Goal: Information Seeking & Learning: Check status

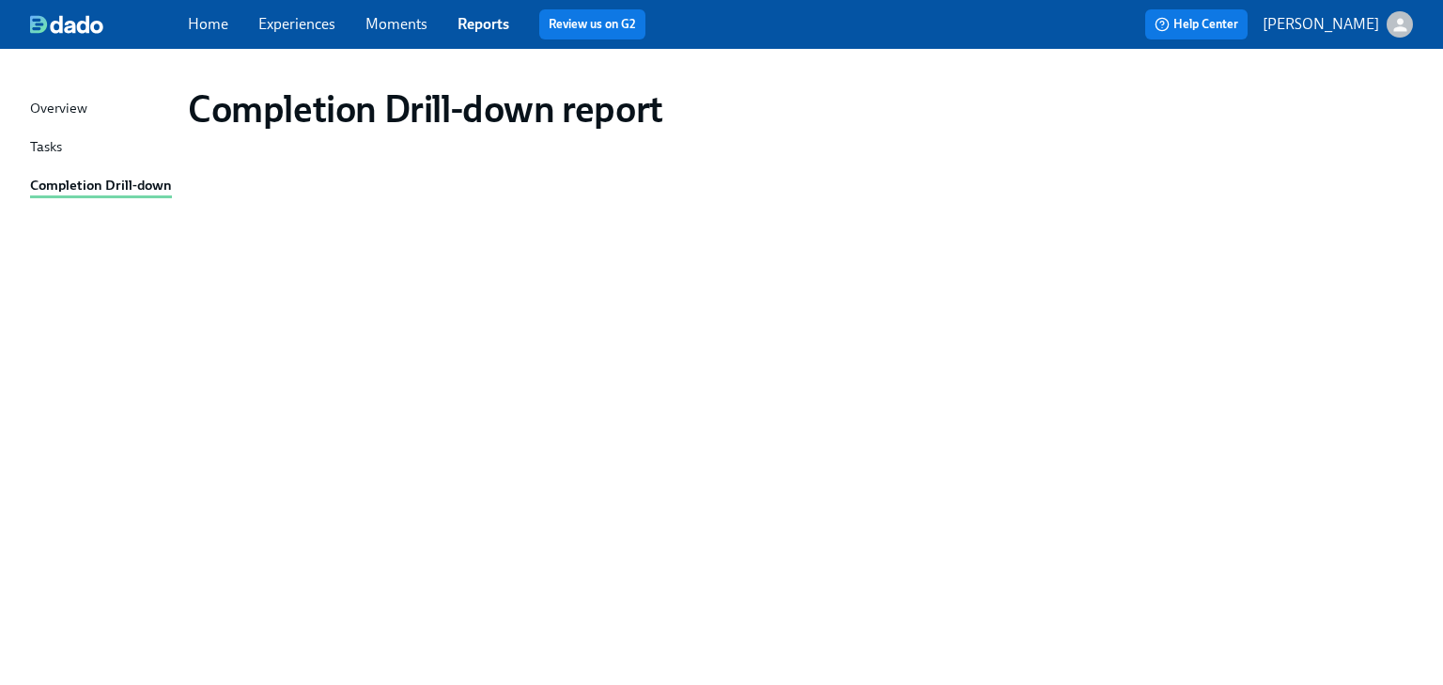
click at [798, 490] on div "Completion Drill-down report" at bounding box center [721, 355] width 1383 height 569
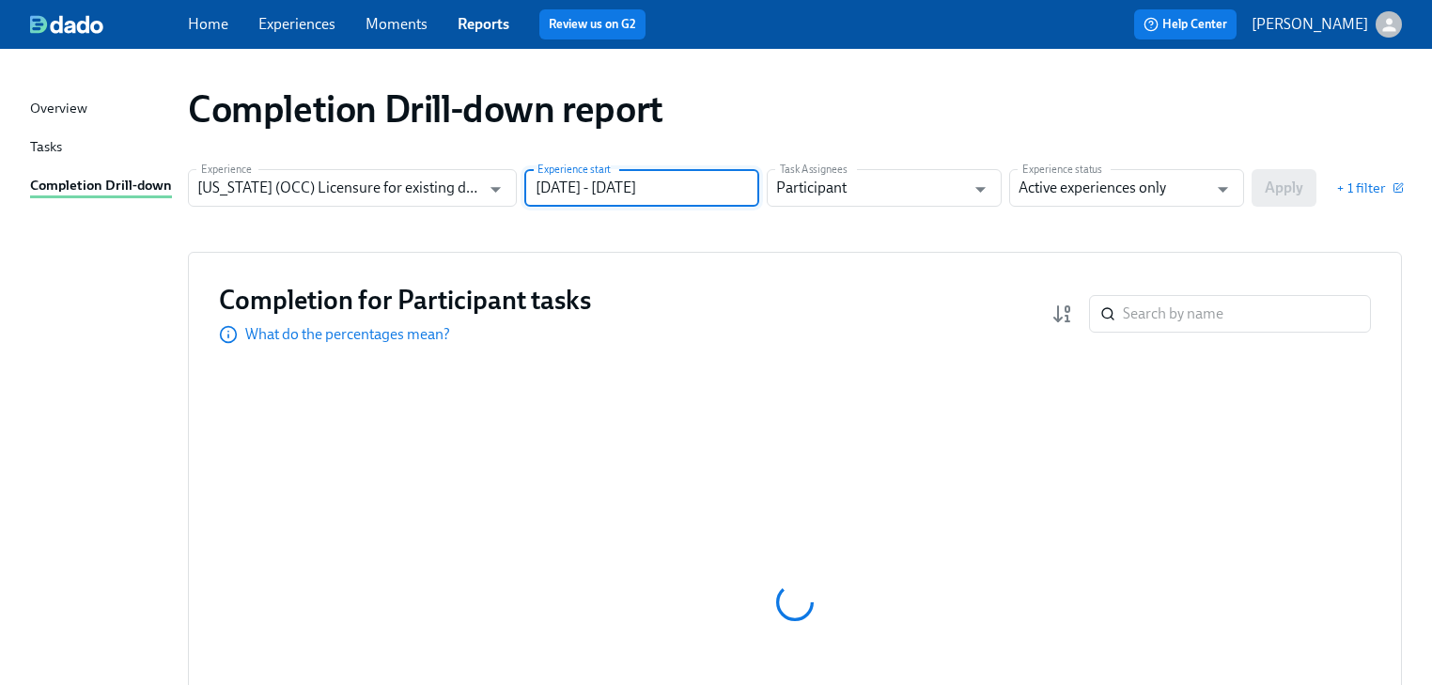
click at [724, 180] on input "[DATE] - [DATE]" at bounding box center [641, 188] width 235 height 38
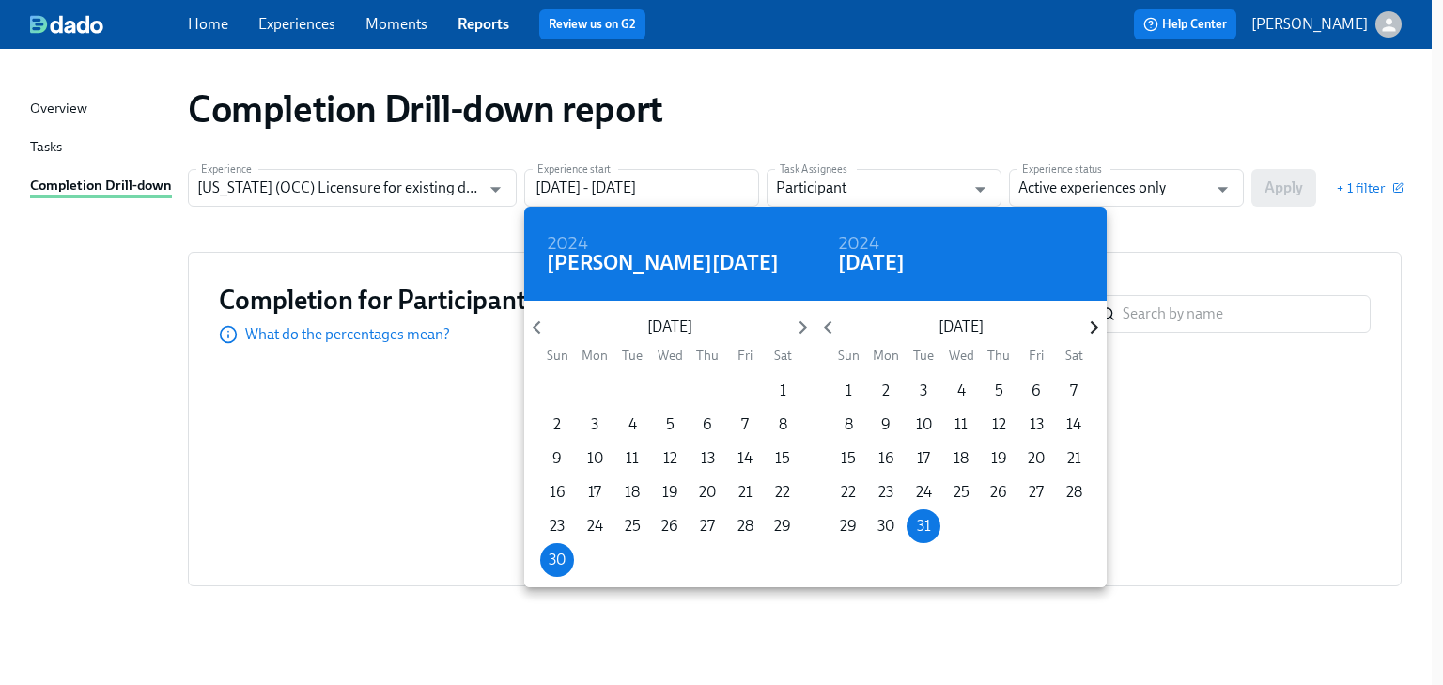
click at [1086, 323] on icon "button" at bounding box center [1094, 327] width 25 height 25
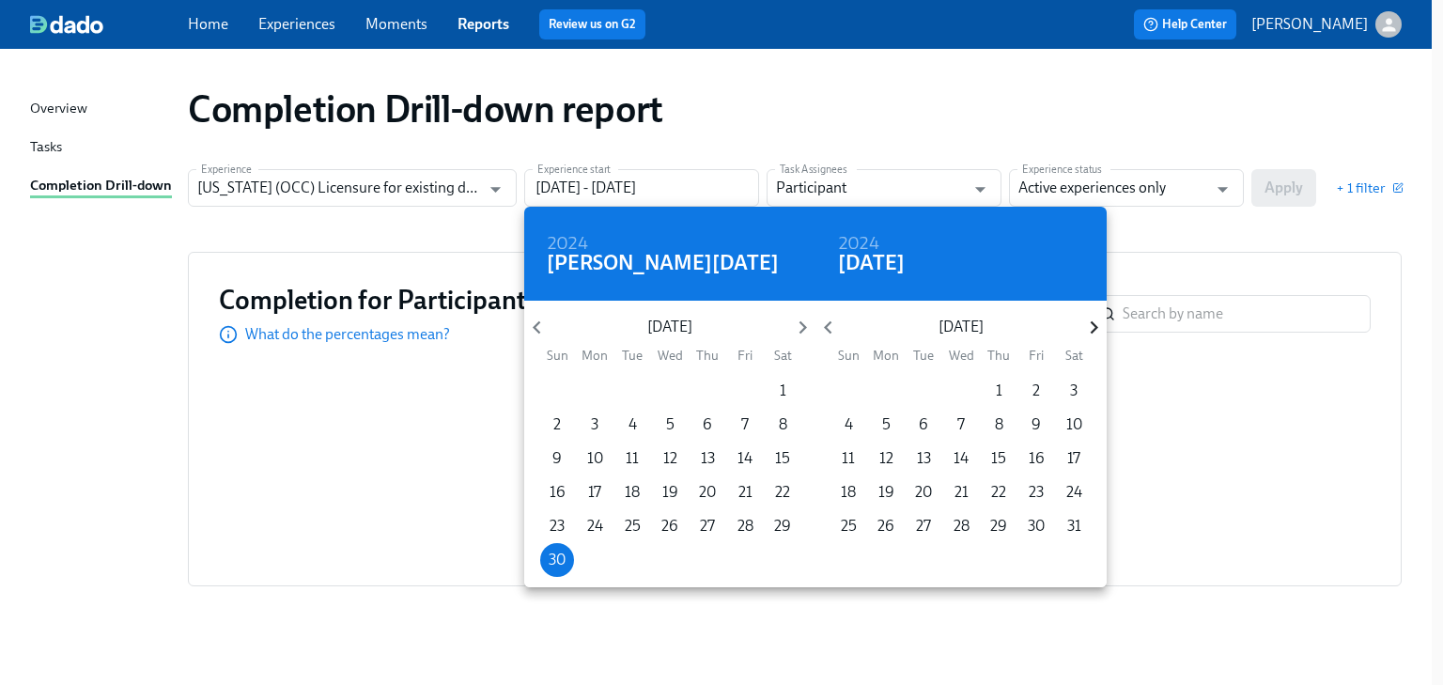
click at [1086, 323] on icon "button" at bounding box center [1094, 327] width 25 height 25
click at [963, 454] on p "17" at bounding box center [961, 458] width 13 height 21
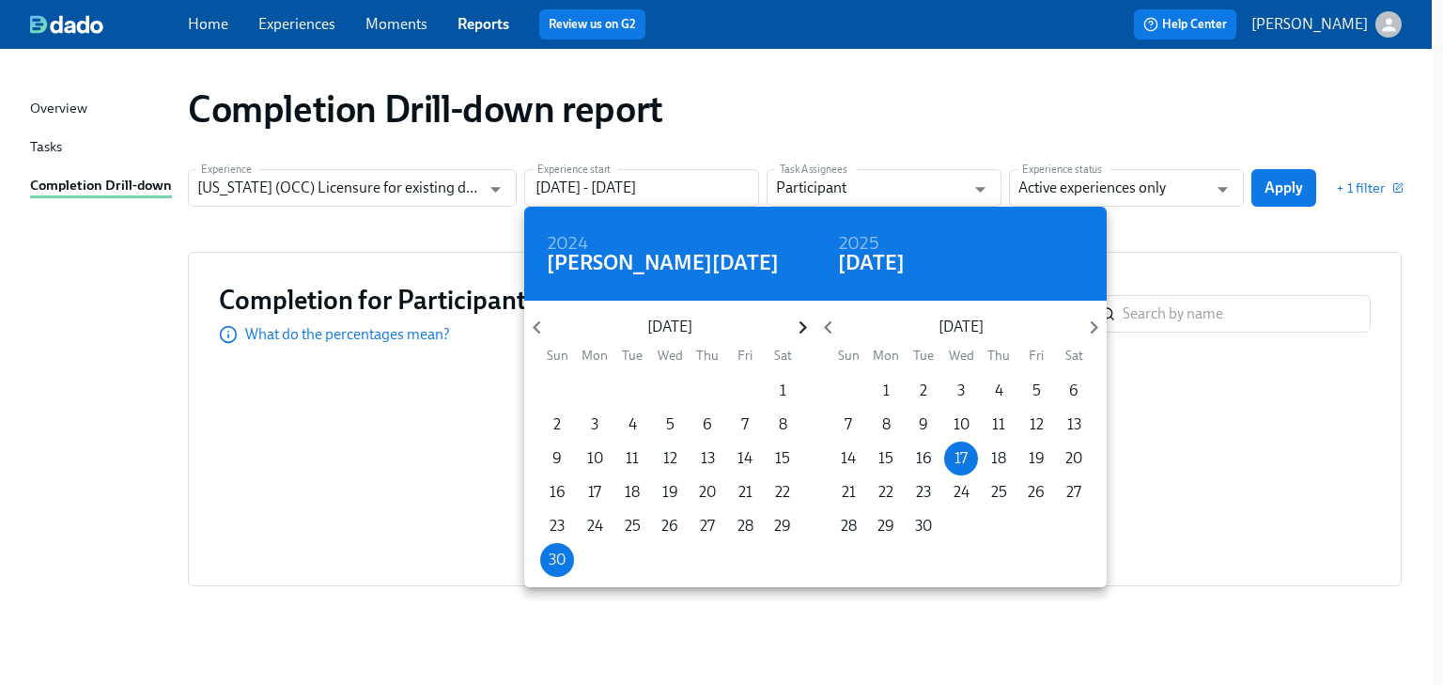
click at [801, 321] on icon "button" at bounding box center [802, 327] width 25 height 25
click at [802, 322] on icon "button" at bounding box center [802, 327] width 25 height 25
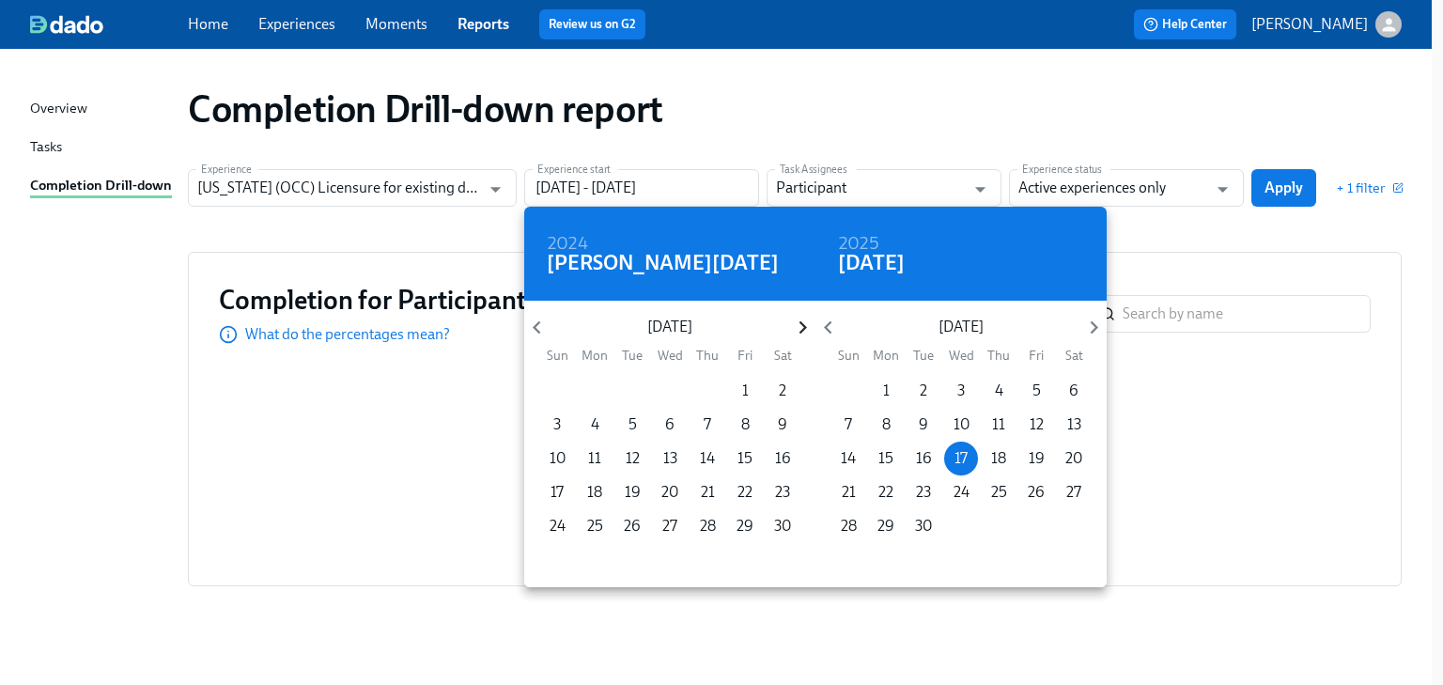
click at [802, 322] on icon "button" at bounding box center [802, 327] width 25 height 25
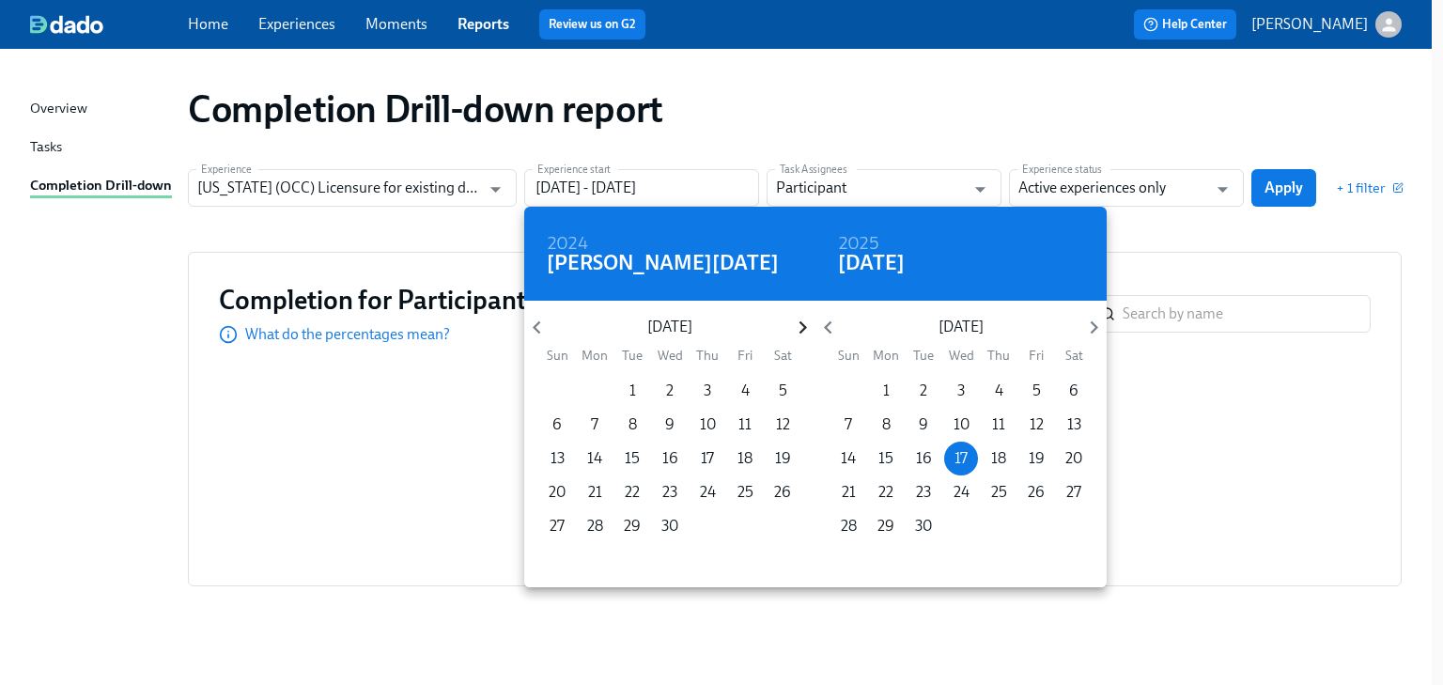
click at [802, 322] on icon "button" at bounding box center [802, 327] width 25 height 25
click at [552, 384] on span "1" at bounding box center [557, 391] width 34 height 21
type input "[DATE] - [DATE]"
click at [1275, 249] on div at bounding box center [721, 342] width 1443 height 685
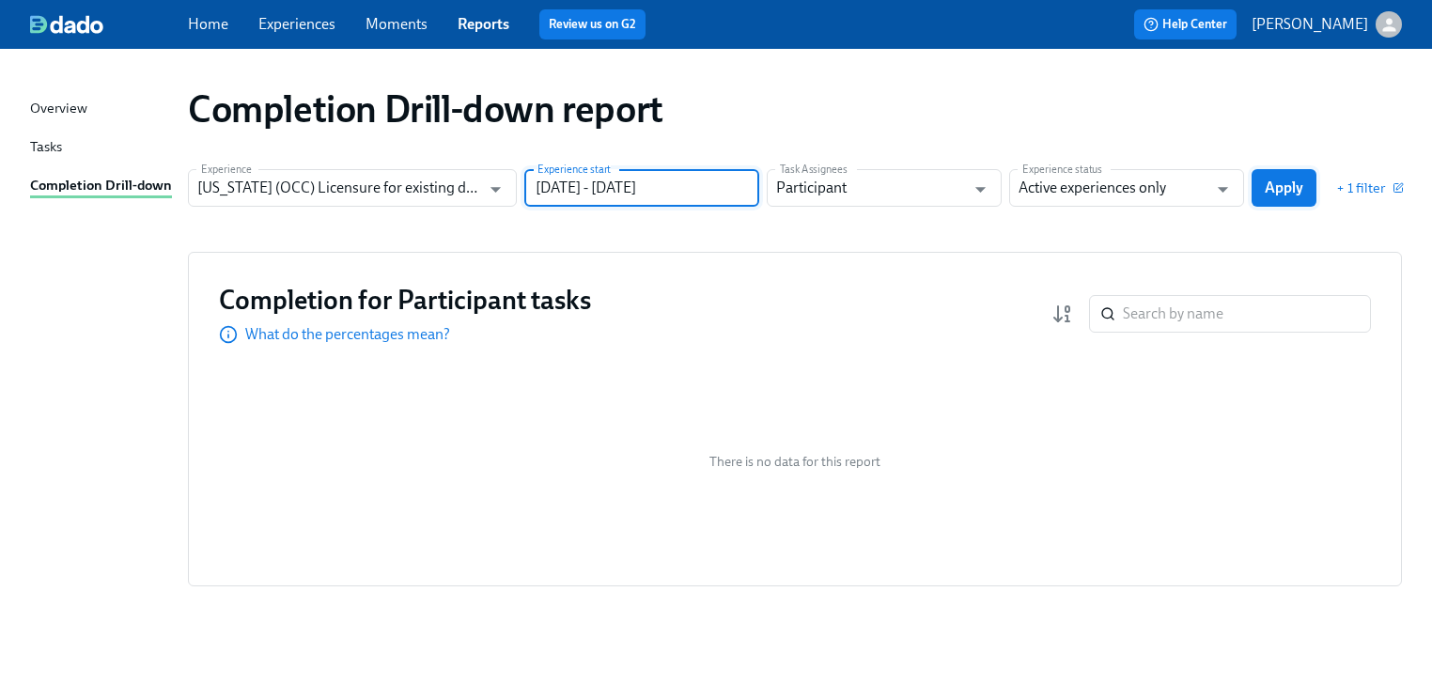
click at [1278, 187] on span "Apply" at bounding box center [1284, 188] width 39 height 19
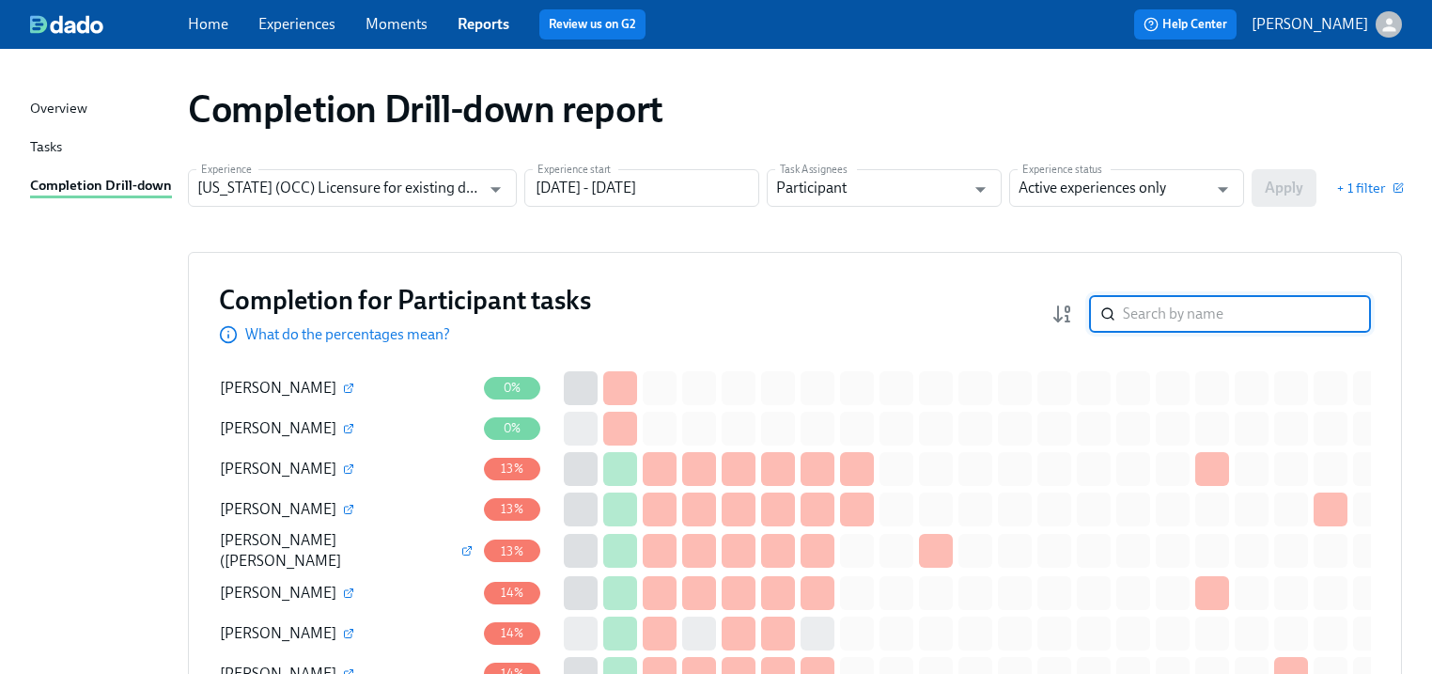
click at [1167, 318] on input "search" at bounding box center [1247, 314] width 248 height 38
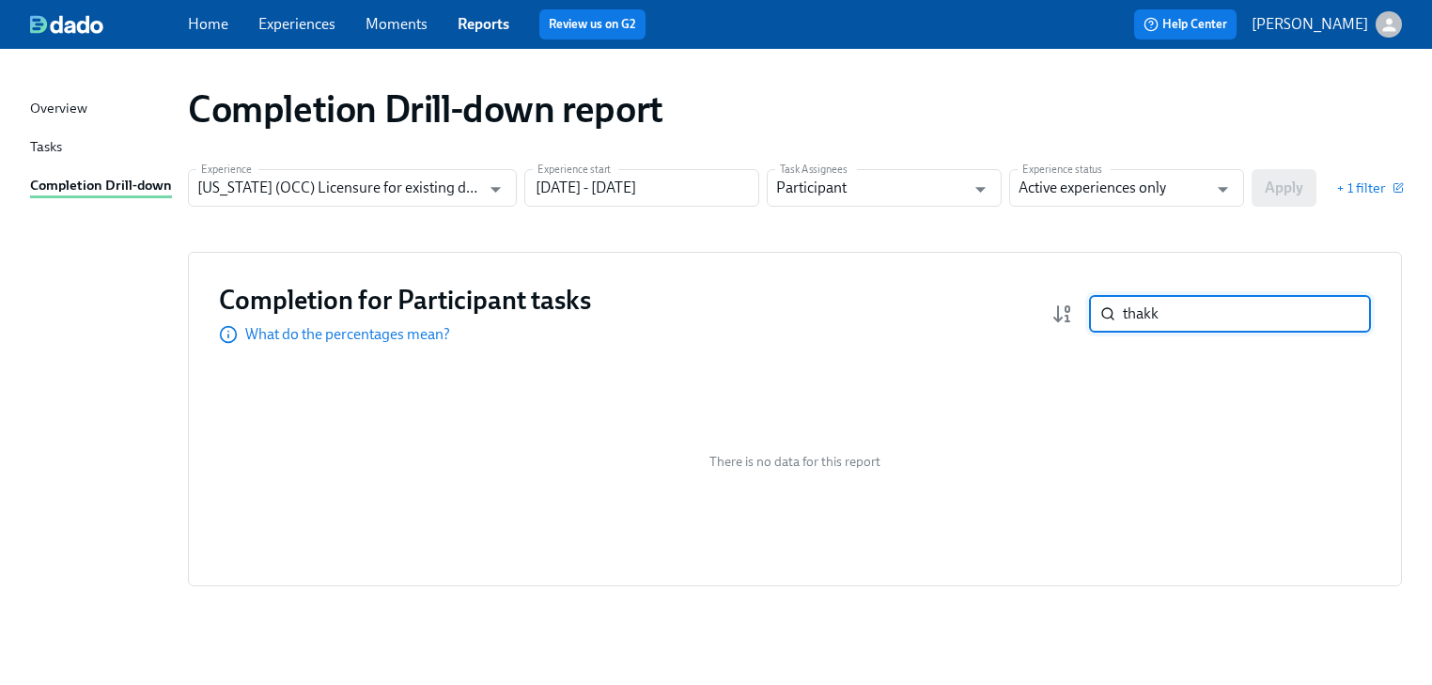
type input "thakk"
drag, startPoint x: 1180, startPoint y: 313, endPoint x: 1034, endPoint y: 308, distance: 146.7
click at [1034, 308] on div "Completion for Participant tasks What do the percentages mean? thakk ​" at bounding box center [795, 314] width 1152 height 62
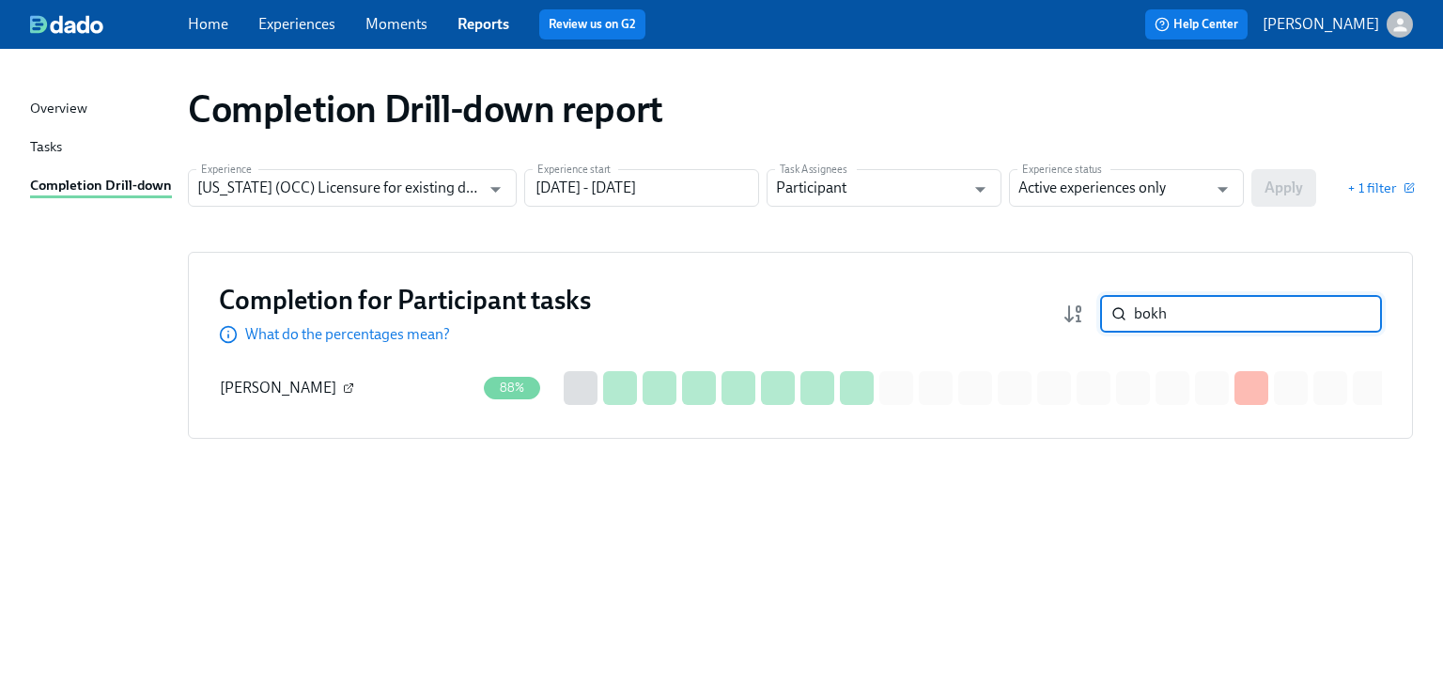
type input "bokh"
click at [354, 386] on icon "button" at bounding box center [348, 387] width 11 height 11
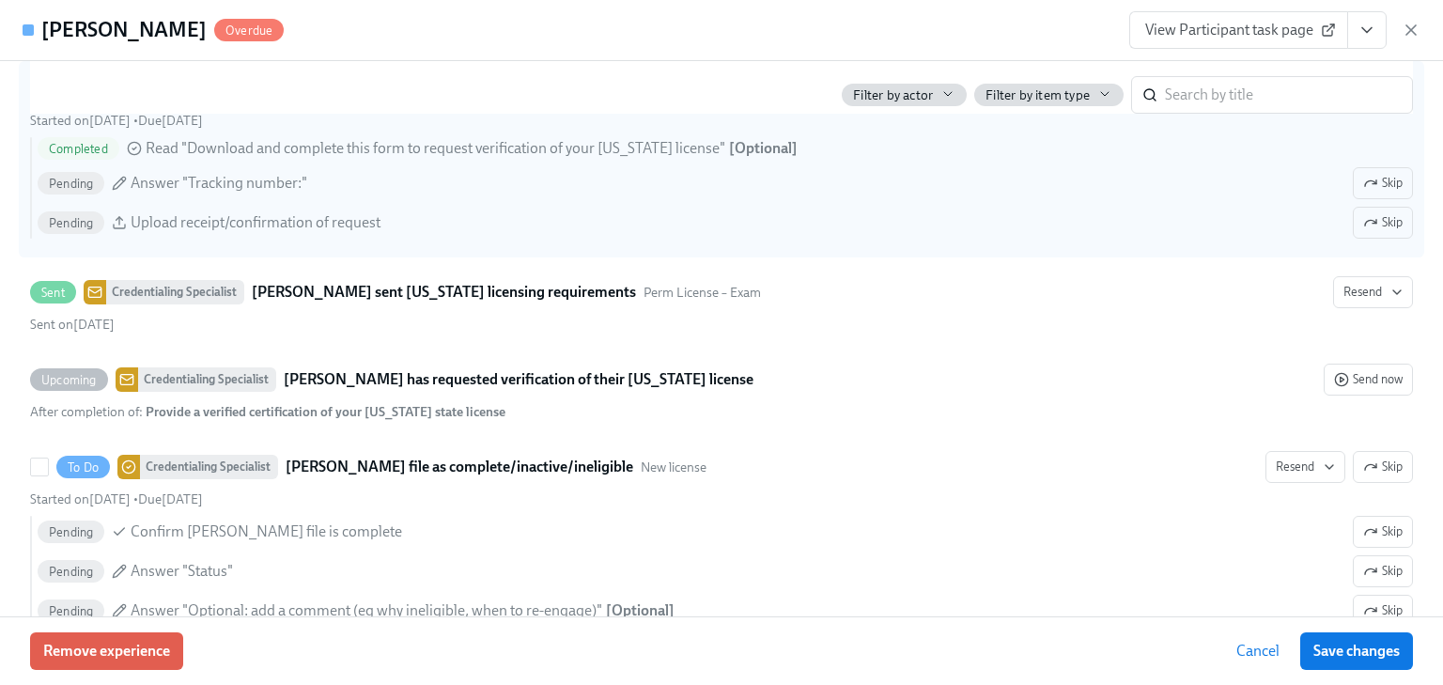
scroll to position [3308, 0]
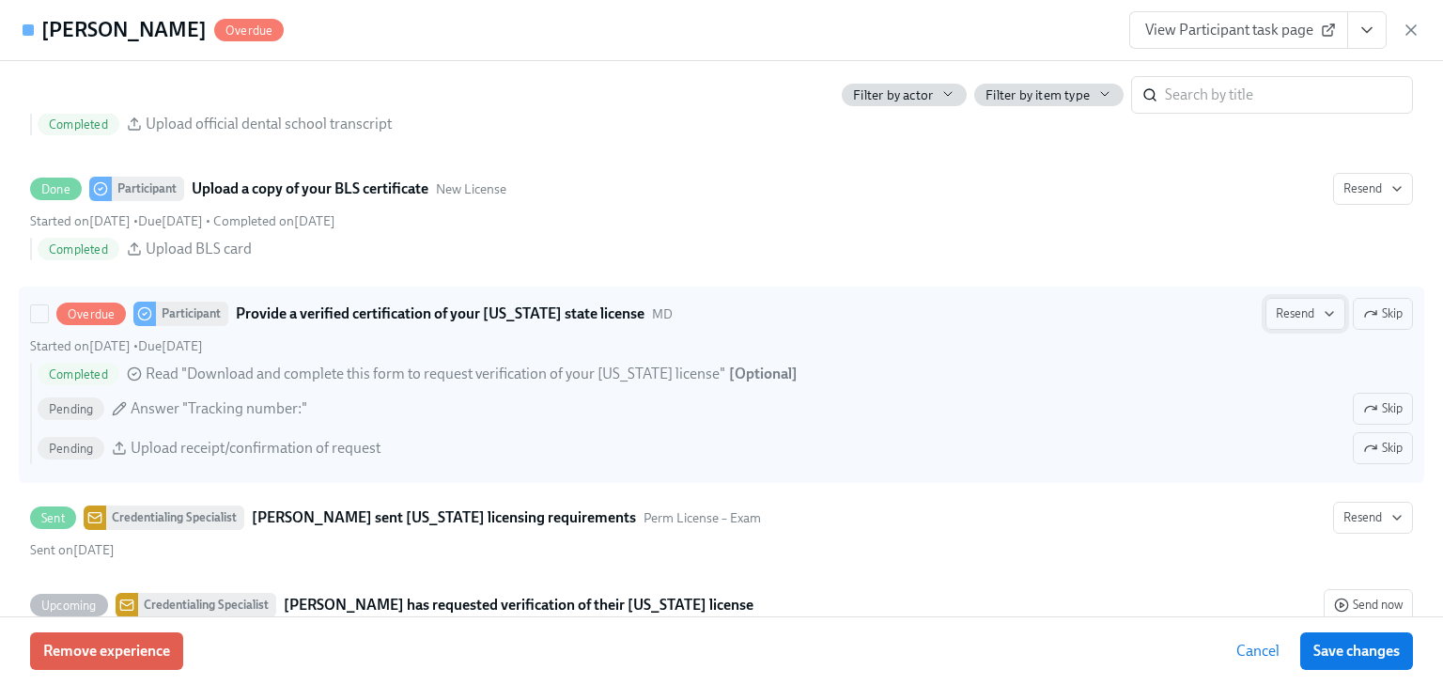
click at [1284, 312] on span "Resend" at bounding box center [1305, 313] width 59 height 19
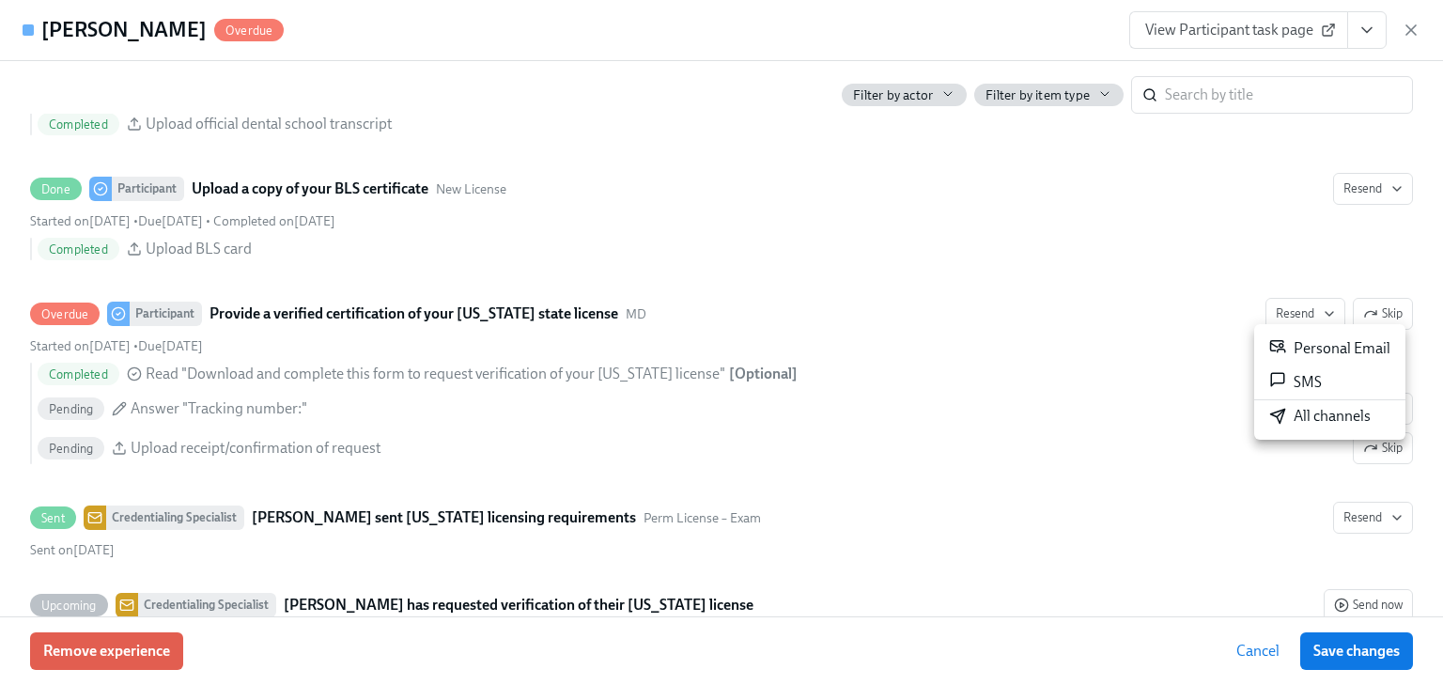
click at [1287, 344] on li "Personal Email" at bounding box center [1330, 349] width 151 height 34
type input "[PERSON_NAME]"
type input "Dado Customer Support"
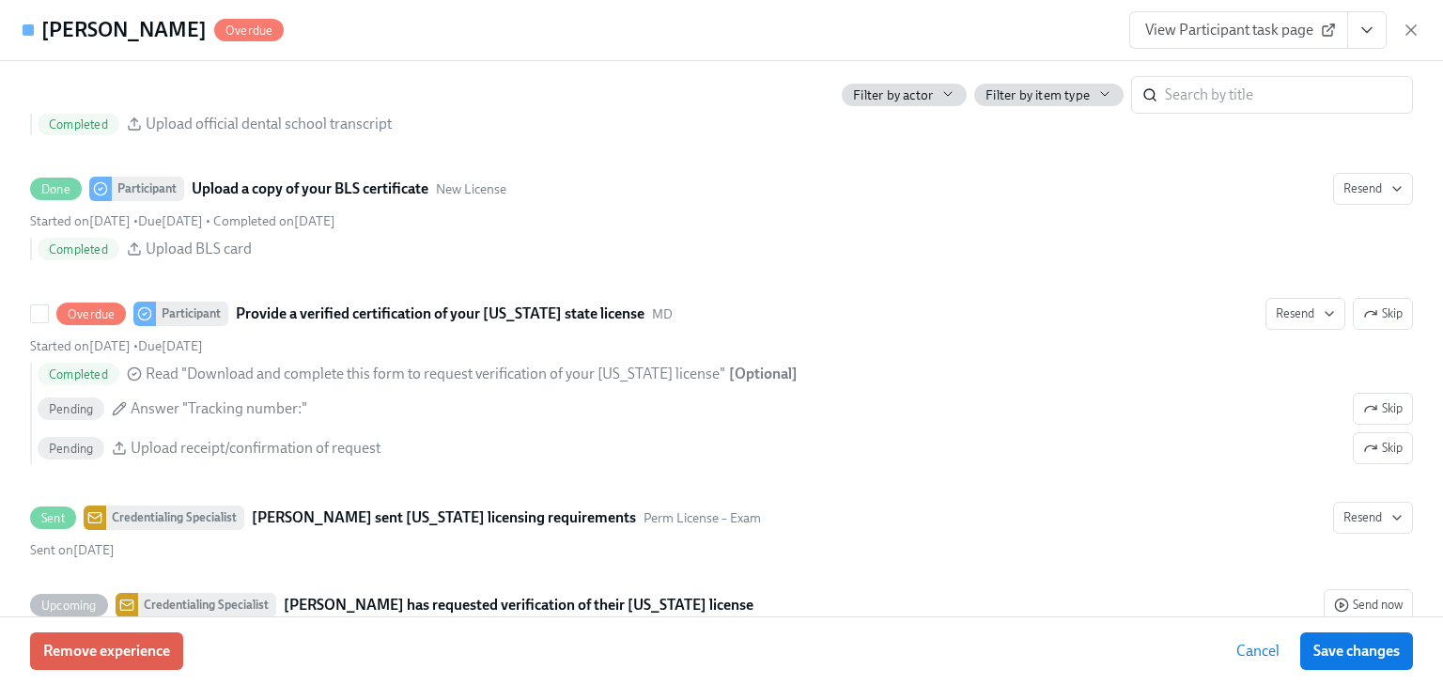
drag, startPoint x: 914, startPoint y: 220, endPoint x: 1185, endPoint y: 2, distance: 347.5
click at [914, 221] on div "Started on [DATE] • Due [DATE] • Completed on [DATE]" at bounding box center [721, 221] width 1383 height 18
click at [48, 197] on input "Done Participant Upload a copy of your BLS certificate New License Resend Start…" at bounding box center [39, 188] width 17 height 17
checkbox input "true"
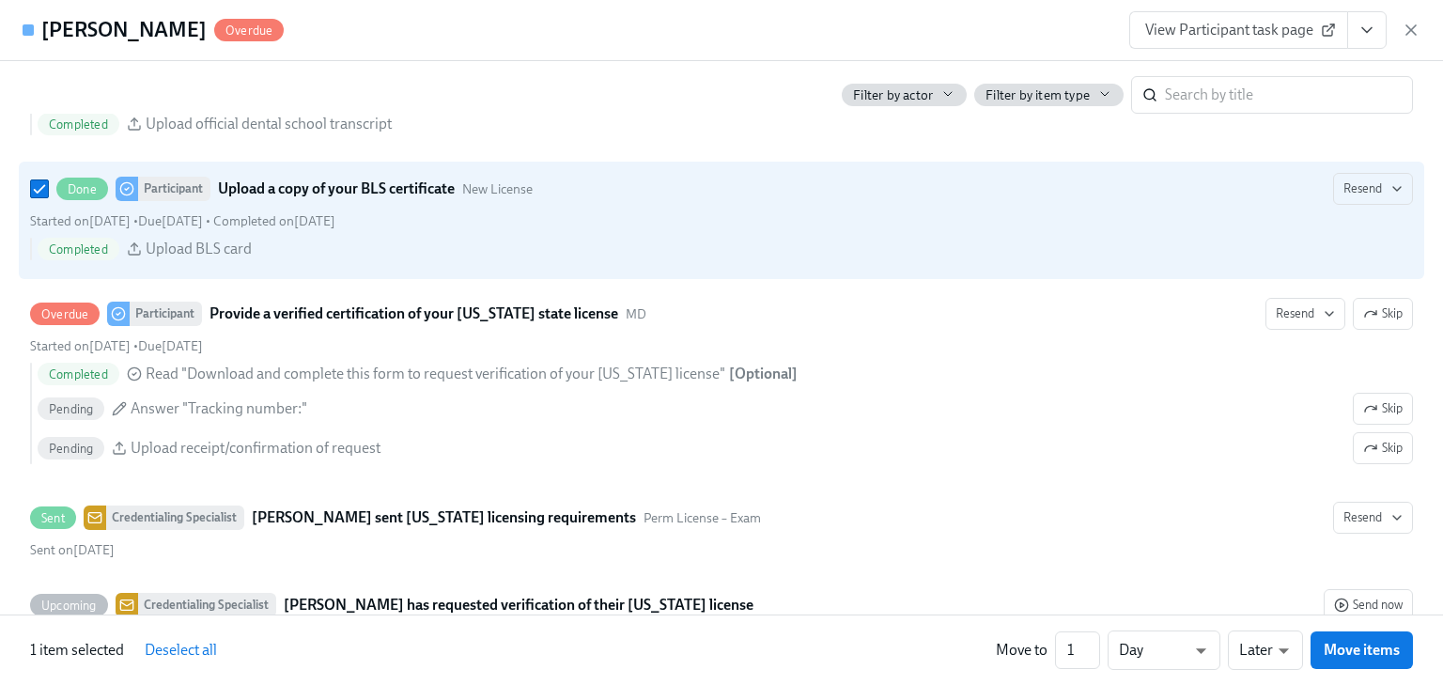
click at [1398, 31] on div "View Participant task page" at bounding box center [1275, 30] width 291 height 38
click at [1404, 26] on icon "button" at bounding box center [1411, 30] width 19 height 19
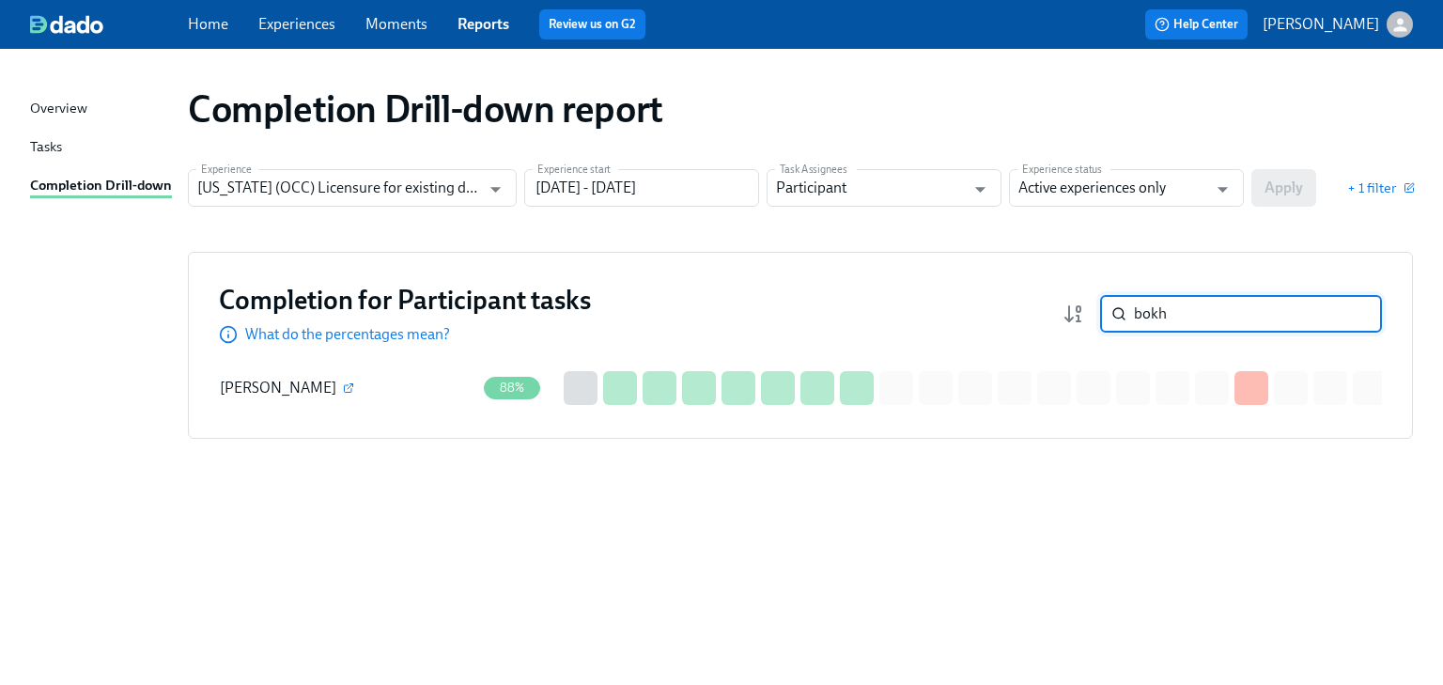
drag, startPoint x: 1185, startPoint y: 312, endPoint x: 1096, endPoint y: 319, distance: 89.5
click at [1098, 317] on div "bokh ​" at bounding box center [1223, 314] width 320 height 38
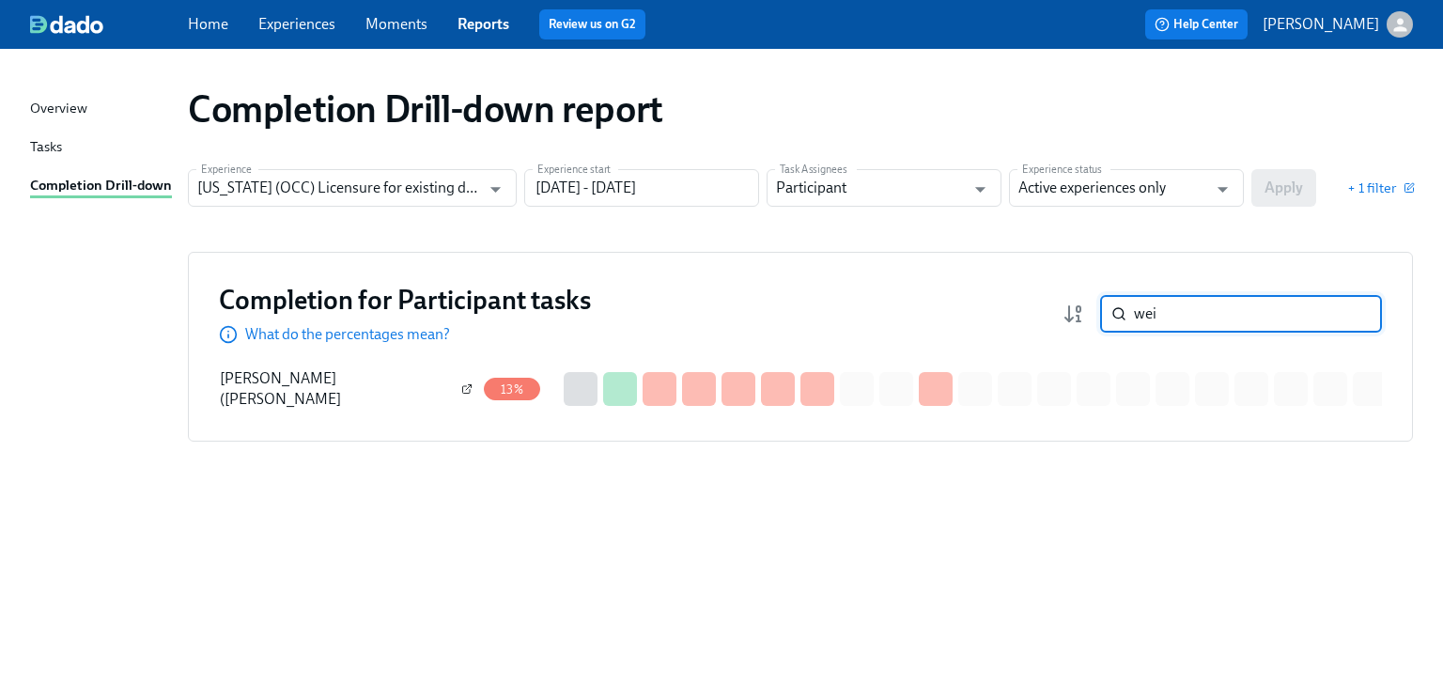
type input "wei"
click at [461, 387] on icon "button" at bounding box center [466, 388] width 11 height 11
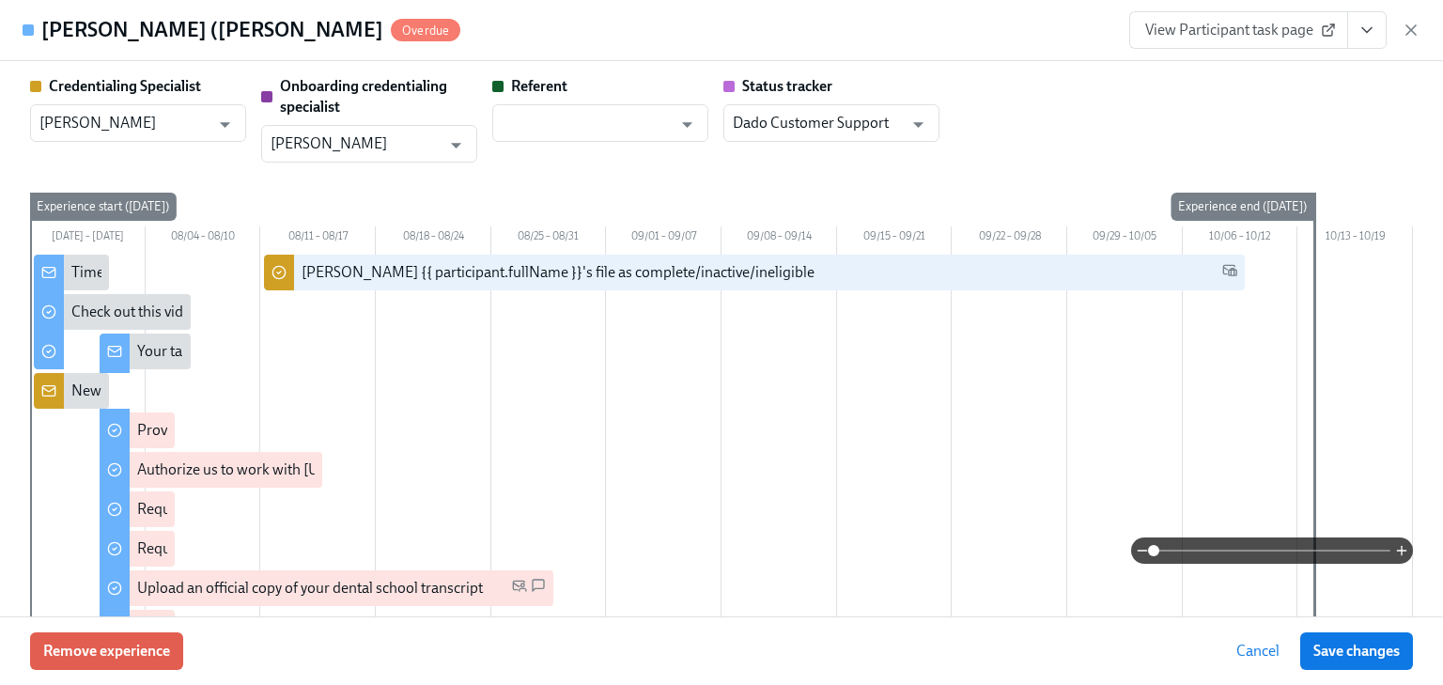
click at [1105, 110] on div "Credentialing Specialist [PERSON_NAME] ​ Onboarding credentialing specialist [P…" at bounding box center [721, 119] width 1383 height 86
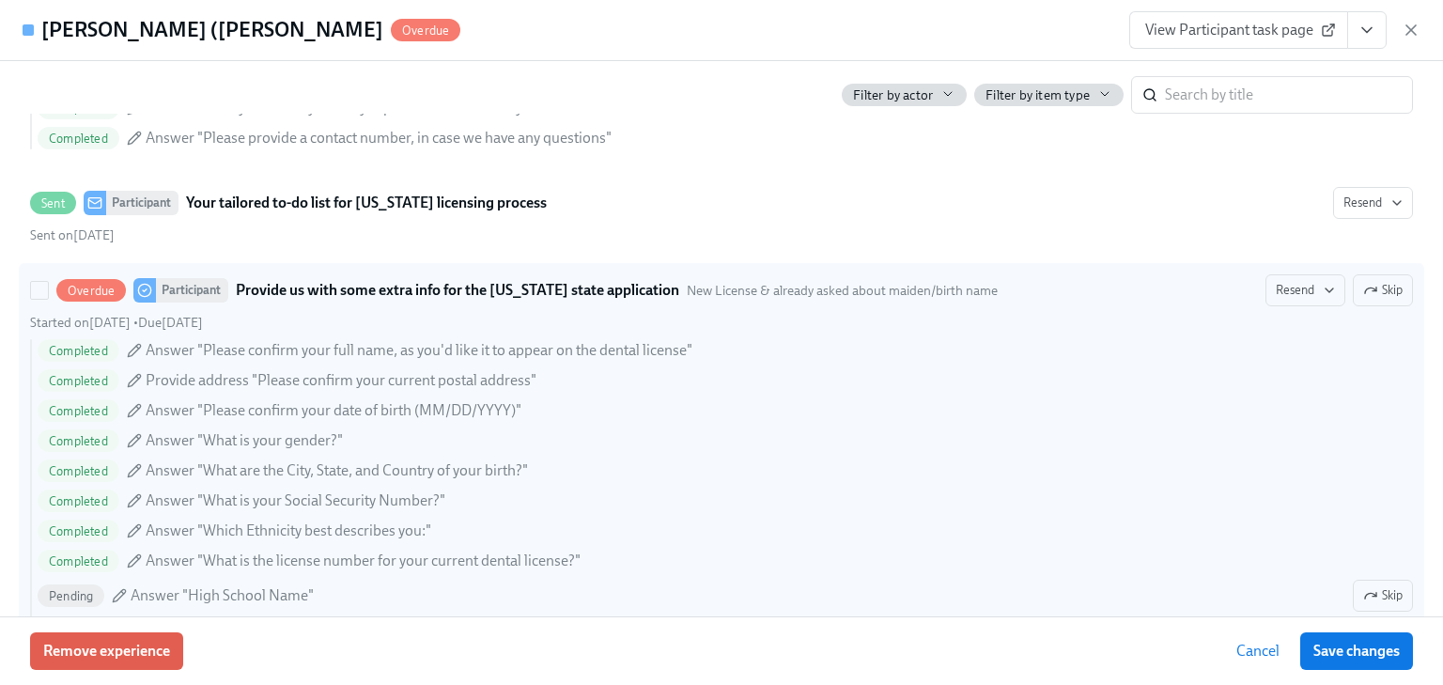
scroll to position [1504, 0]
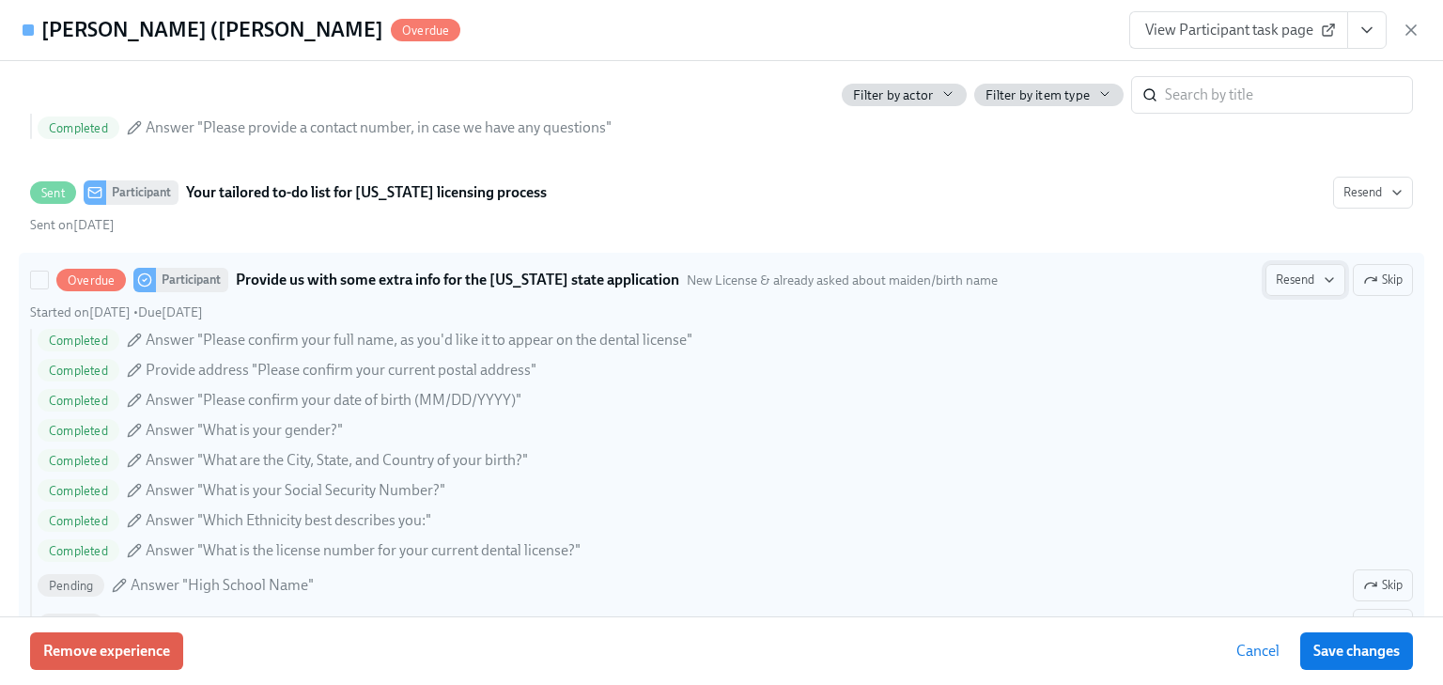
click at [1282, 276] on span "Resend" at bounding box center [1305, 280] width 59 height 19
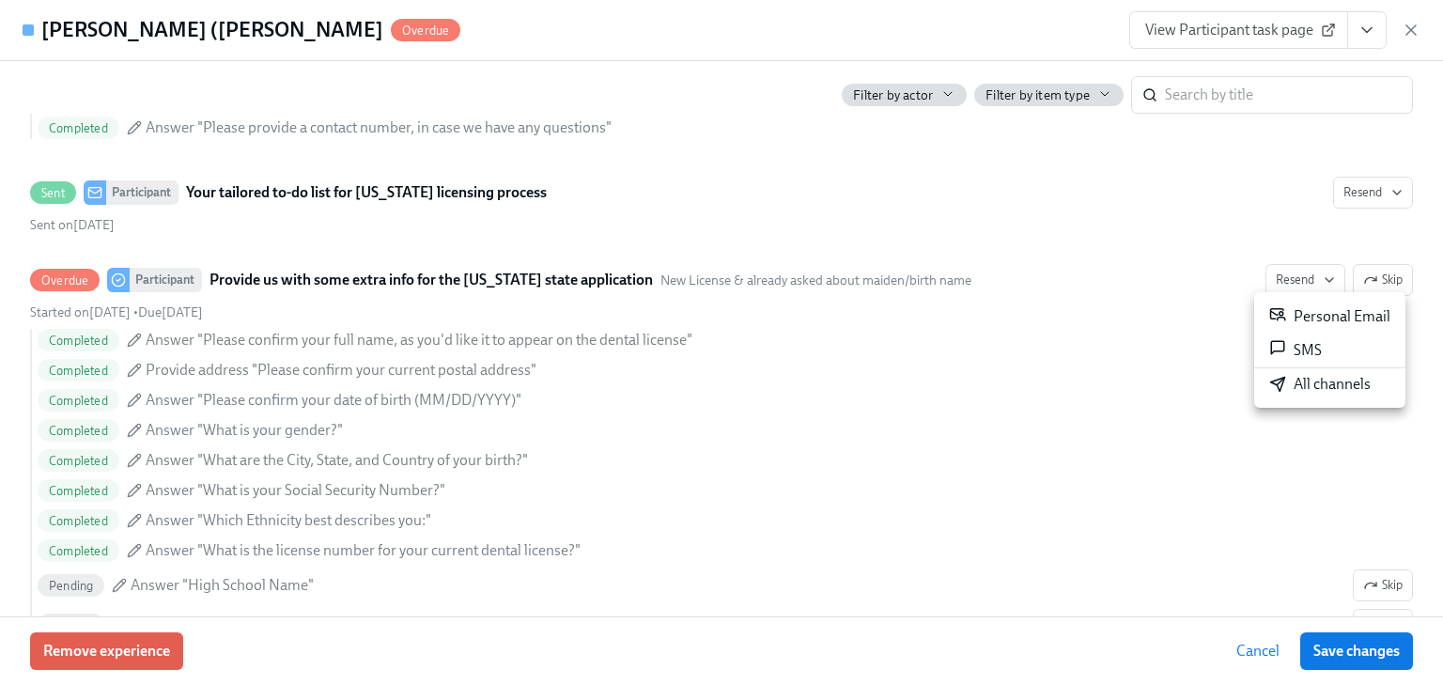
click at [1297, 316] on div "Personal Email" at bounding box center [1330, 316] width 121 height 23
click at [1414, 30] on icon "button" at bounding box center [1411, 30] width 19 height 19
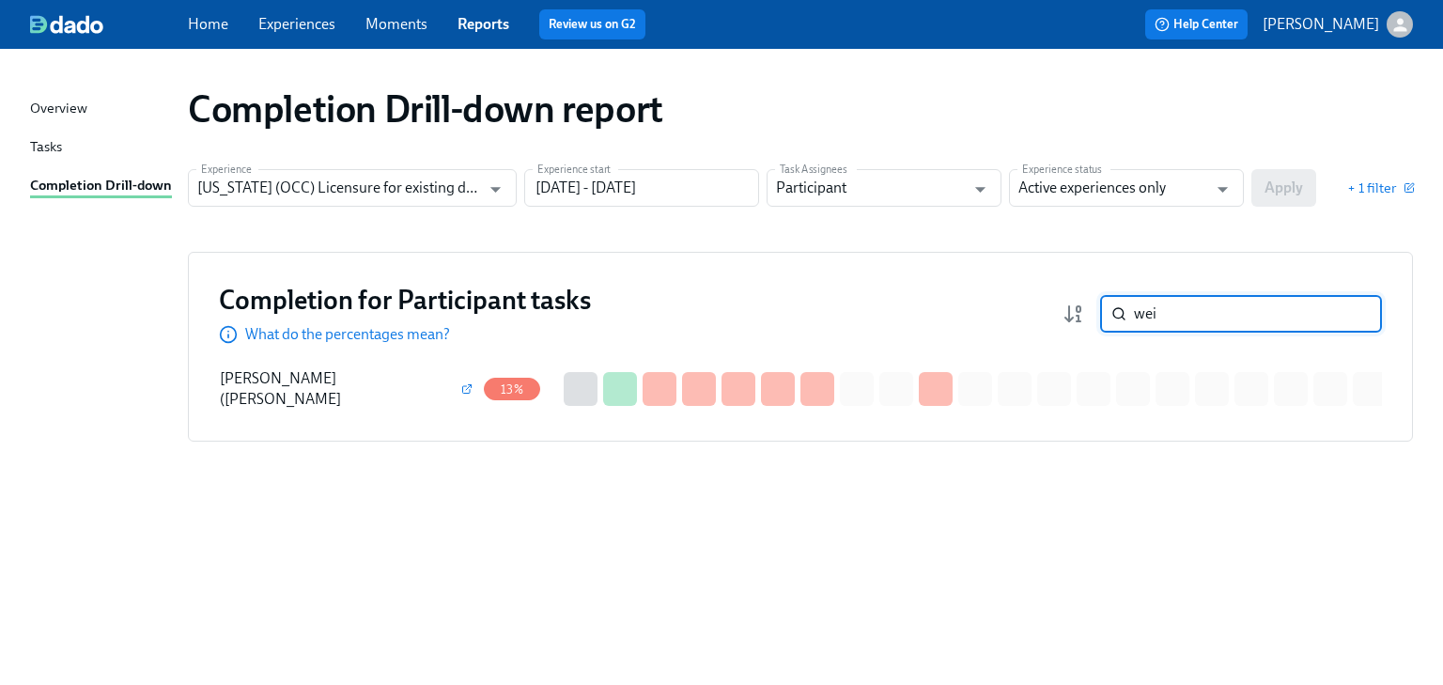
drag, startPoint x: 1185, startPoint y: 323, endPoint x: 1074, endPoint y: 326, distance: 110.9
click at [1074, 326] on div "wei ​" at bounding box center [1223, 314] width 320 height 38
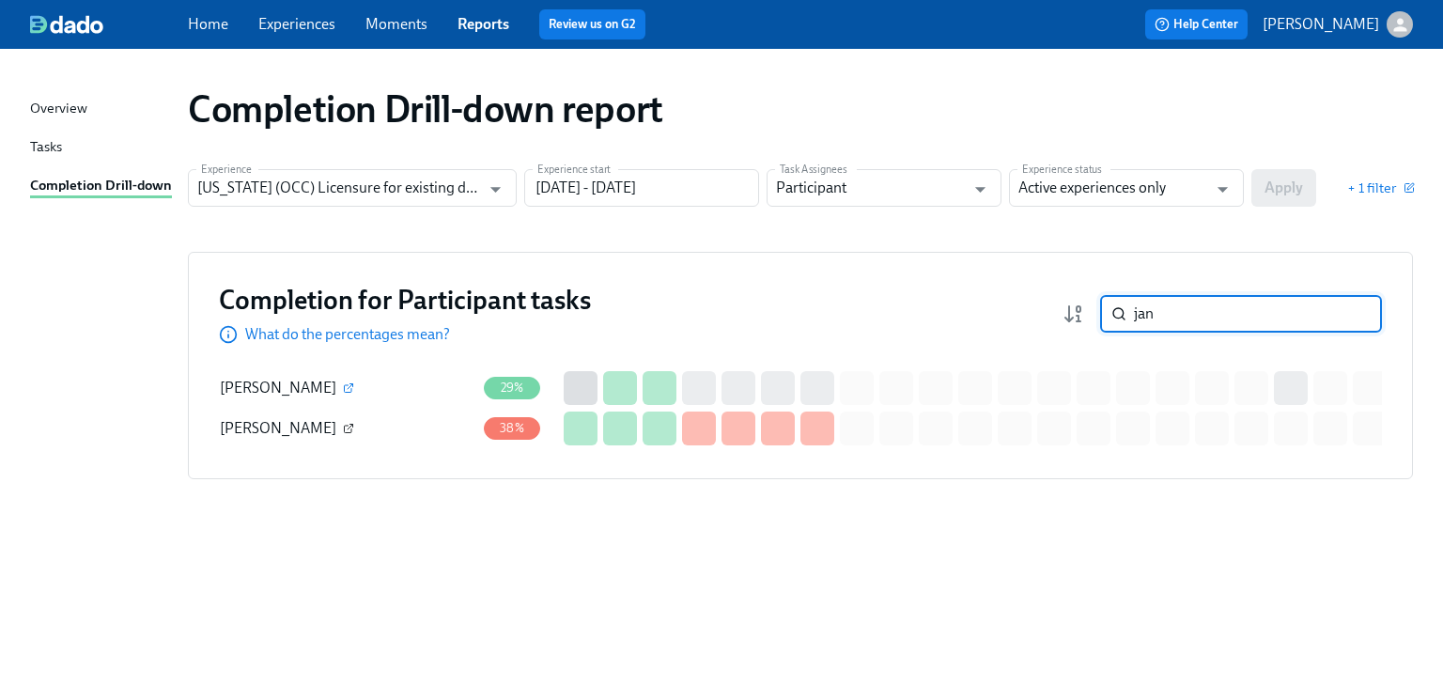
type input "jan"
click at [340, 425] on button "button" at bounding box center [348, 428] width 17 height 17
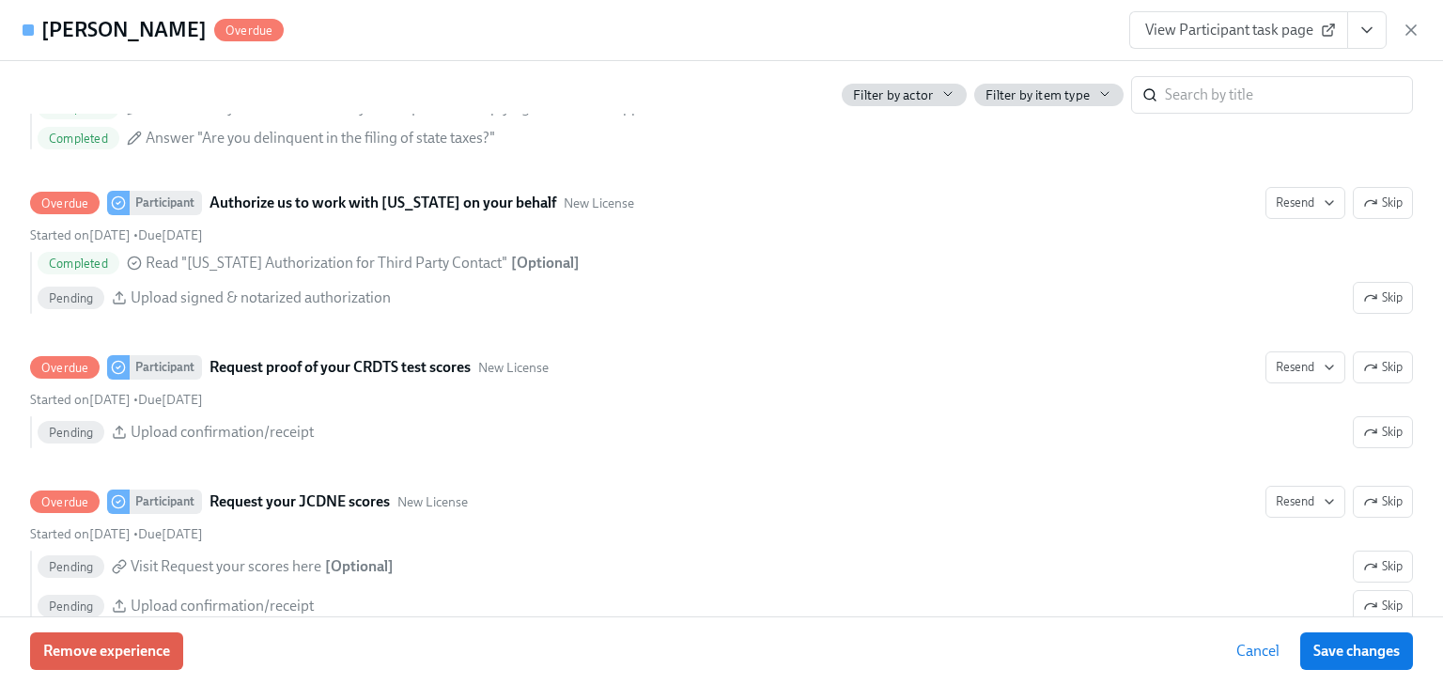
scroll to position [2782, 0]
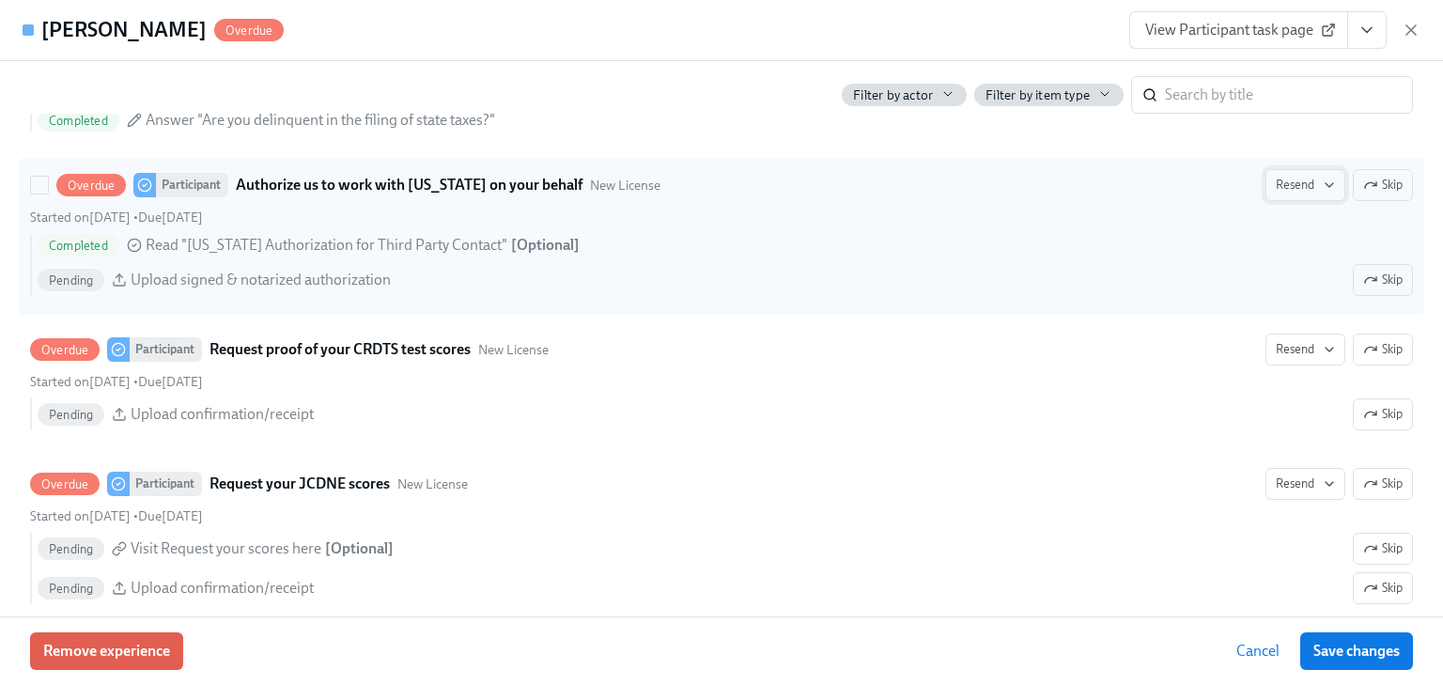
click at [1284, 180] on span "Resend" at bounding box center [1305, 185] width 59 height 19
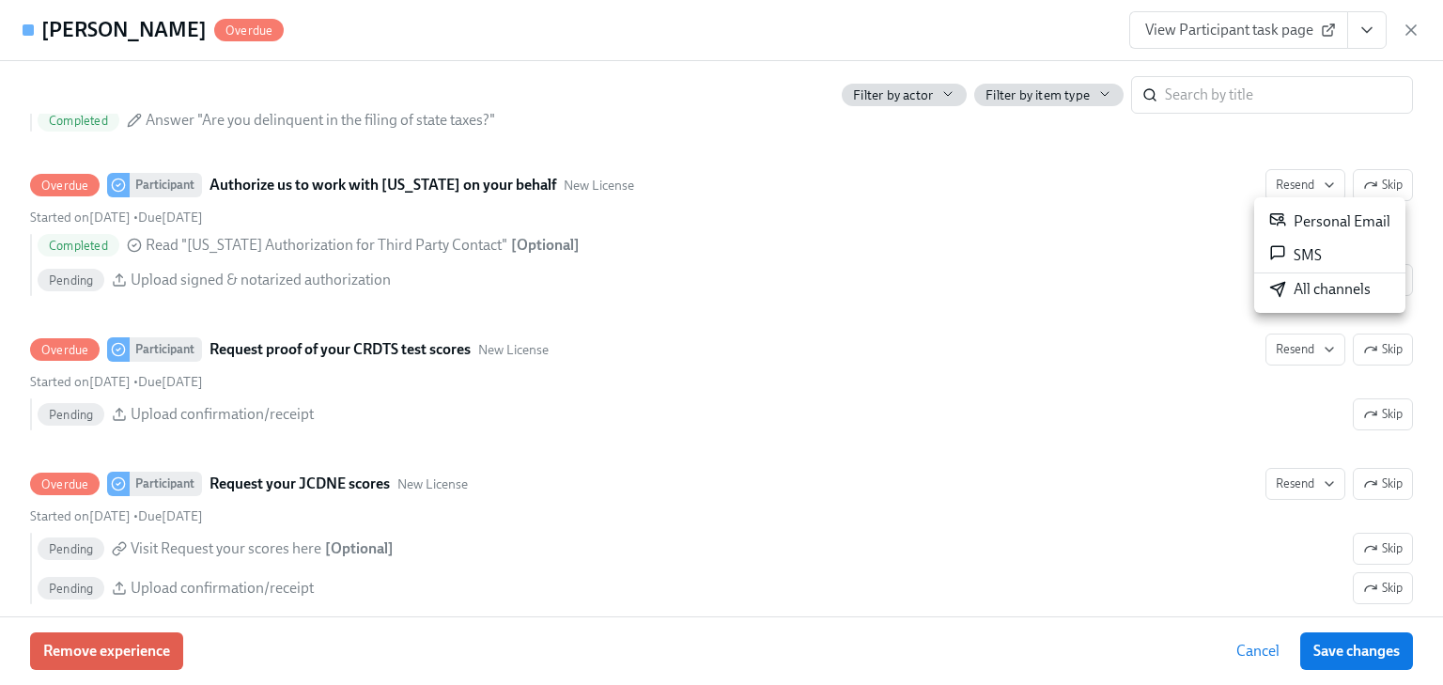
click at [1304, 215] on div "Personal Email" at bounding box center [1330, 221] width 121 height 23
click at [1280, 346] on div at bounding box center [721, 342] width 1443 height 685
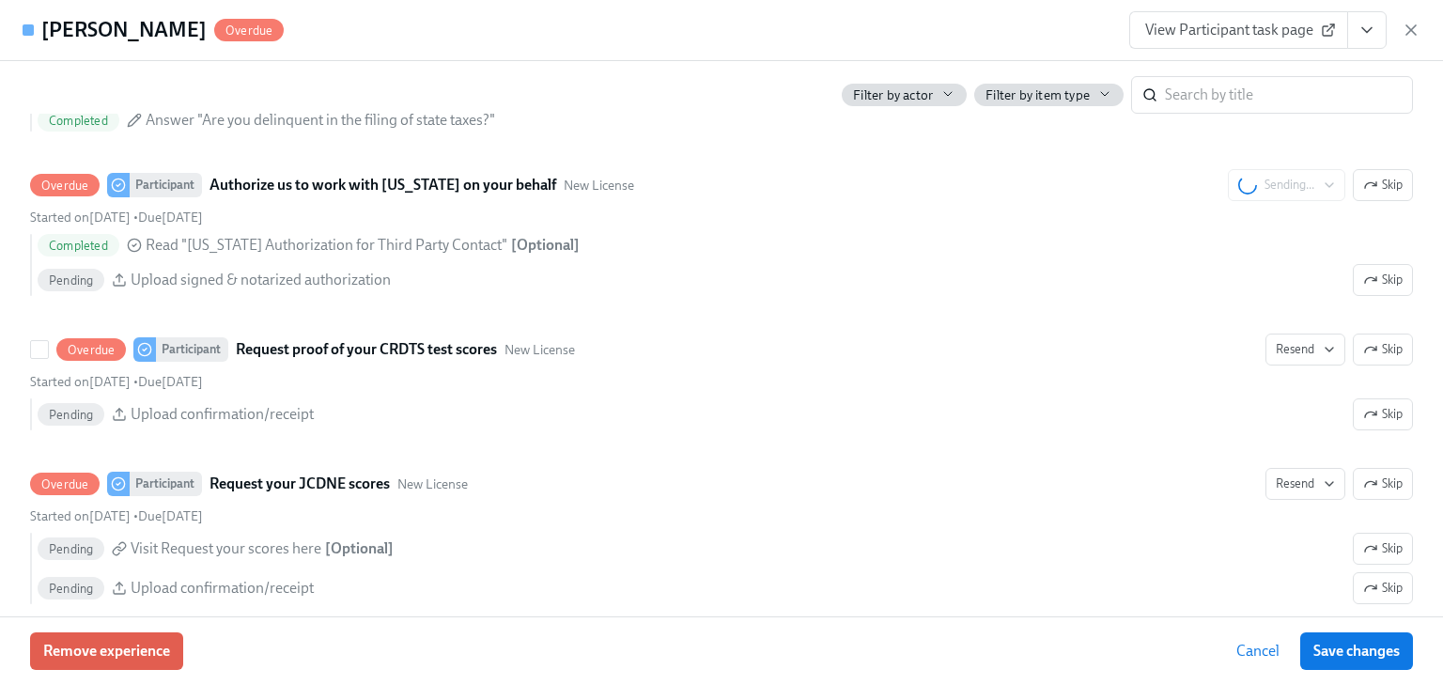
click at [1280, 346] on span "Resend" at bounding box center [1305, 349] width 59 height 19
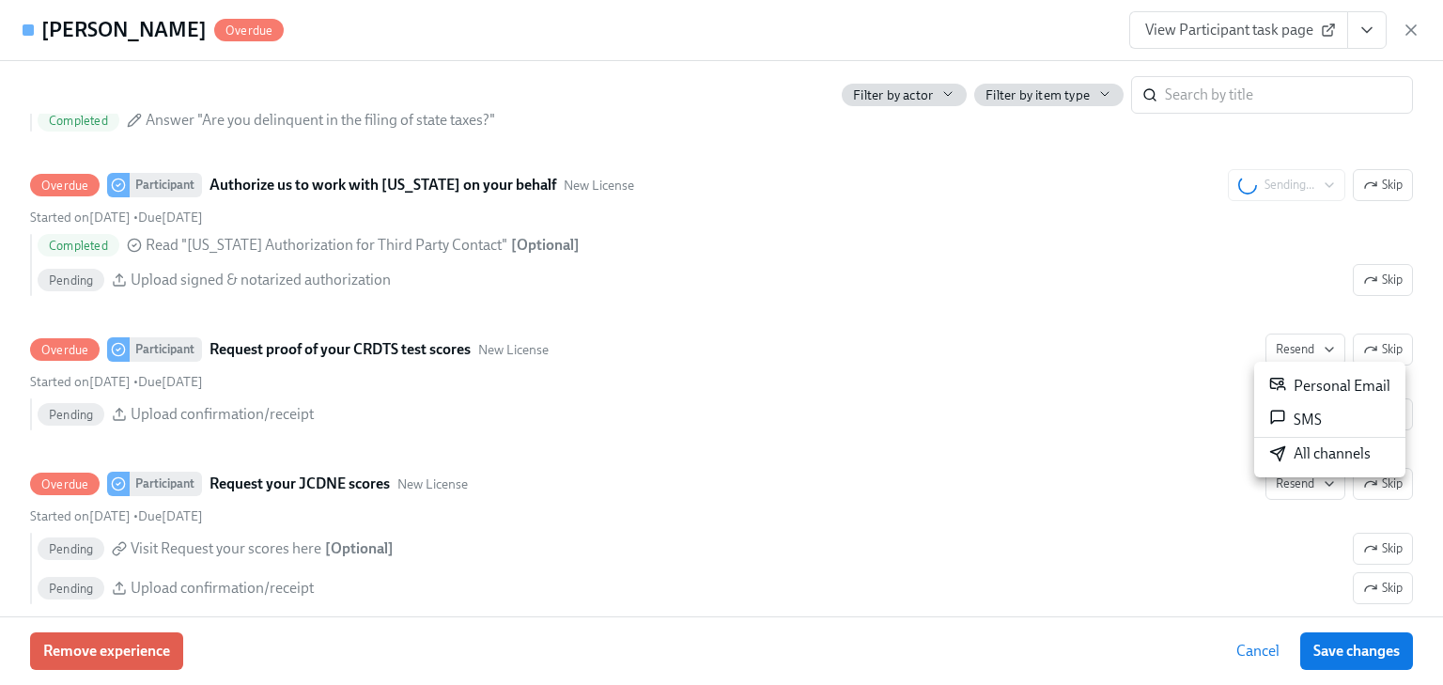
click at [1296, 383] on div "Personal Email" at bounding box center [1330, 386] width 121 height 23
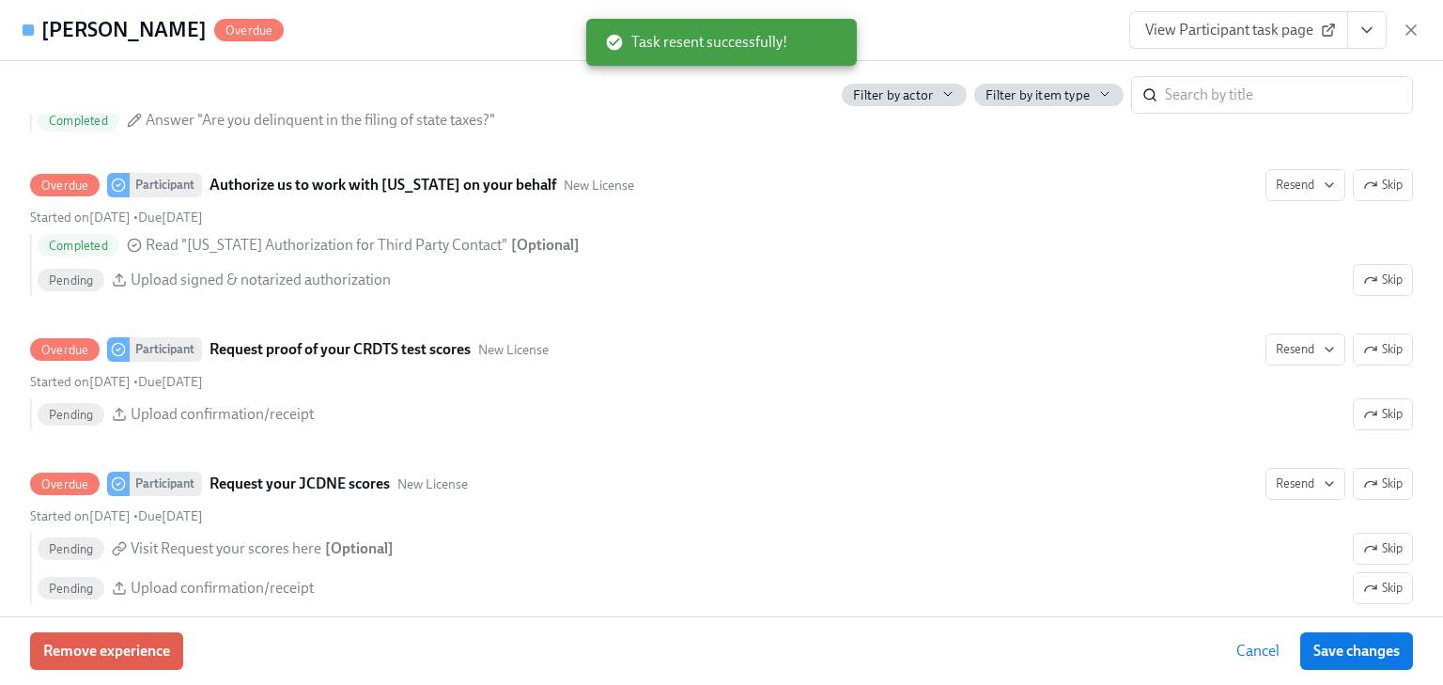
click at [1421, 23] on div "[PERSON_NAME] Overdue View Participant task page" at bounding box center [721, 30] width 1443 height 61
click at [1414, 26] on icon "button" at bounding box center [1411, 30] width 19 height 19
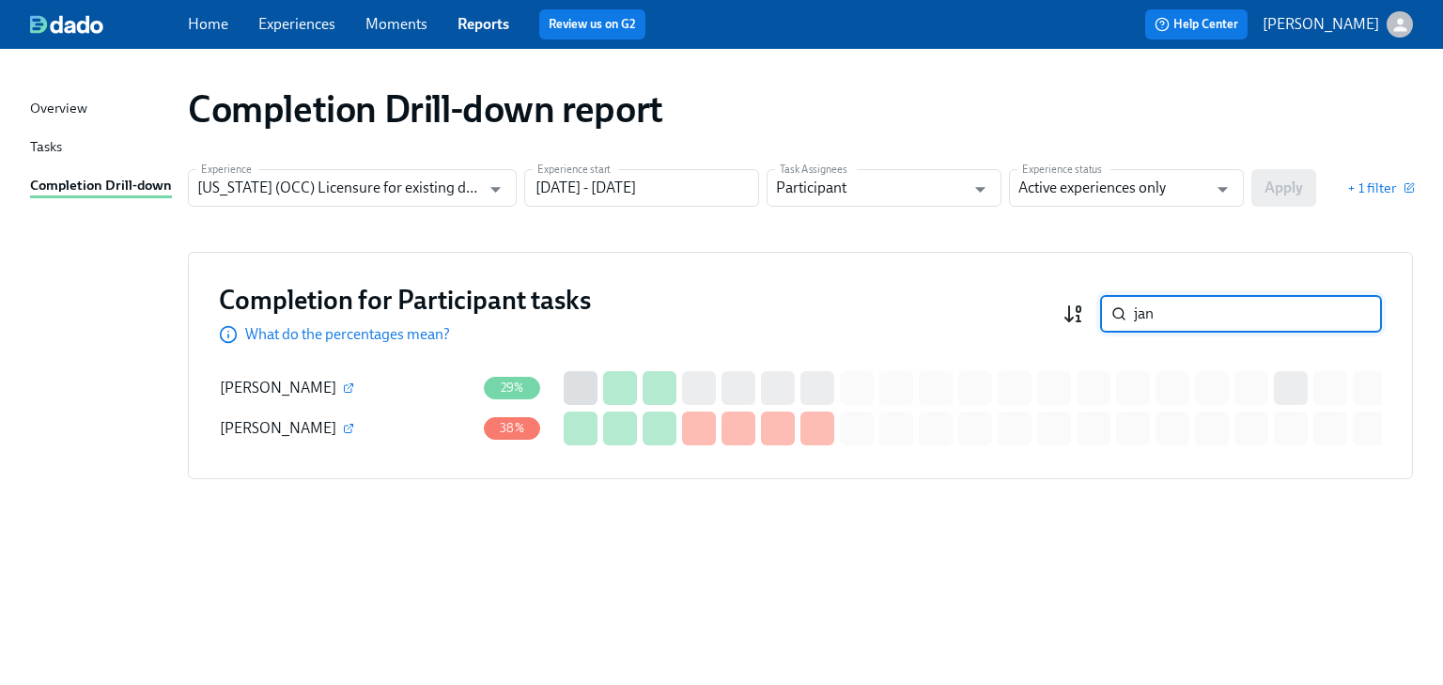
drag, startPoint x: 1157, startPoint y: 317, endPoint x: 1068, endPoint y: 320, distance: 89.4
click at [1068, 320] on div "jan ​" at bounding box center [1223, 314] width 320 height 38
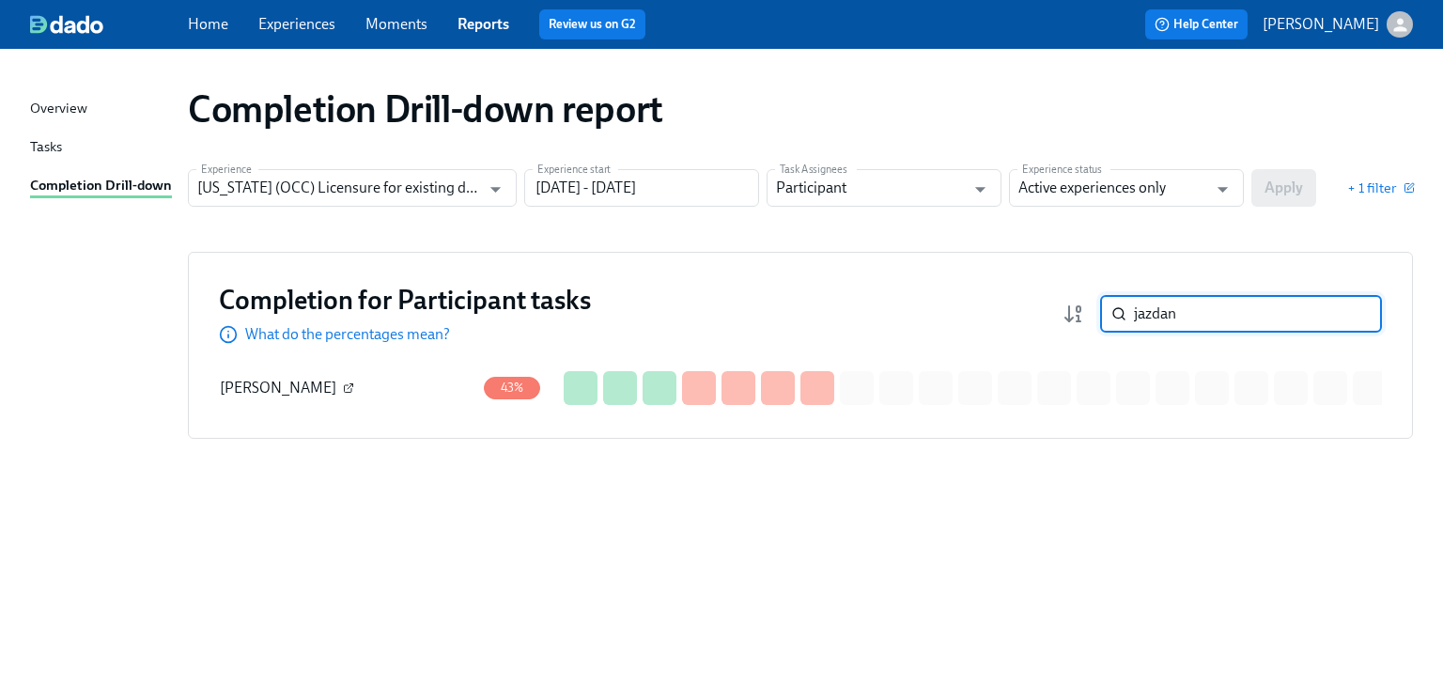
type input "jazdan"
click at [353, 386] on icon "button" at bounding box center [351, 386] width 6 height 6
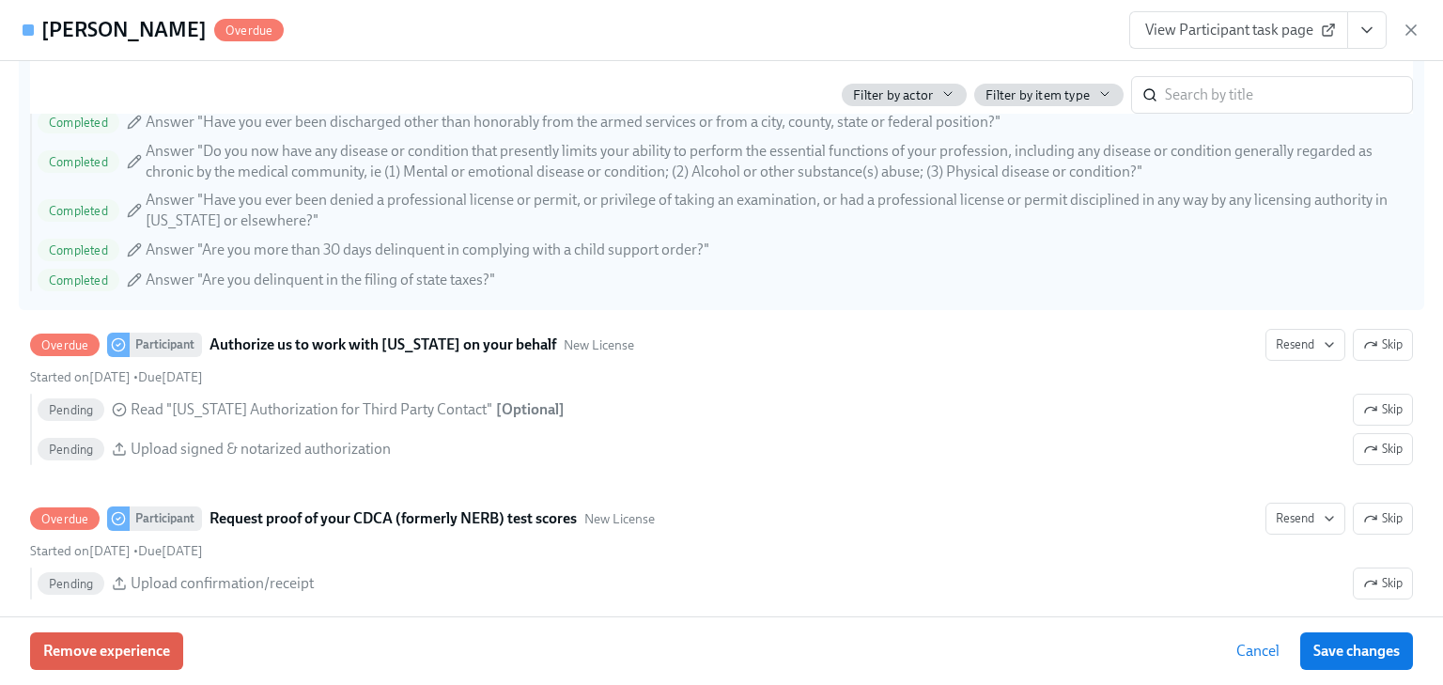
scroll to position [2706, 0]
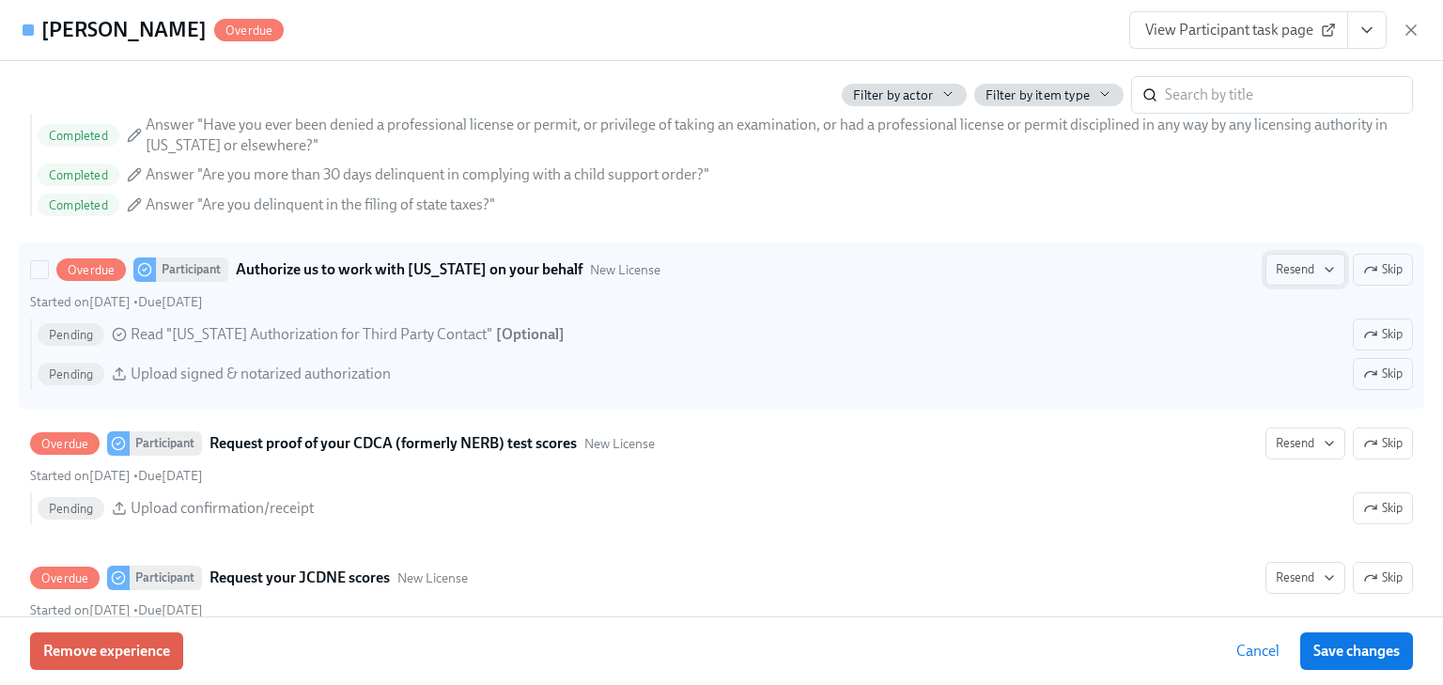
click at [1276, 263] on span "Resend" at bounding box center [1305, 269] width 59 height 19
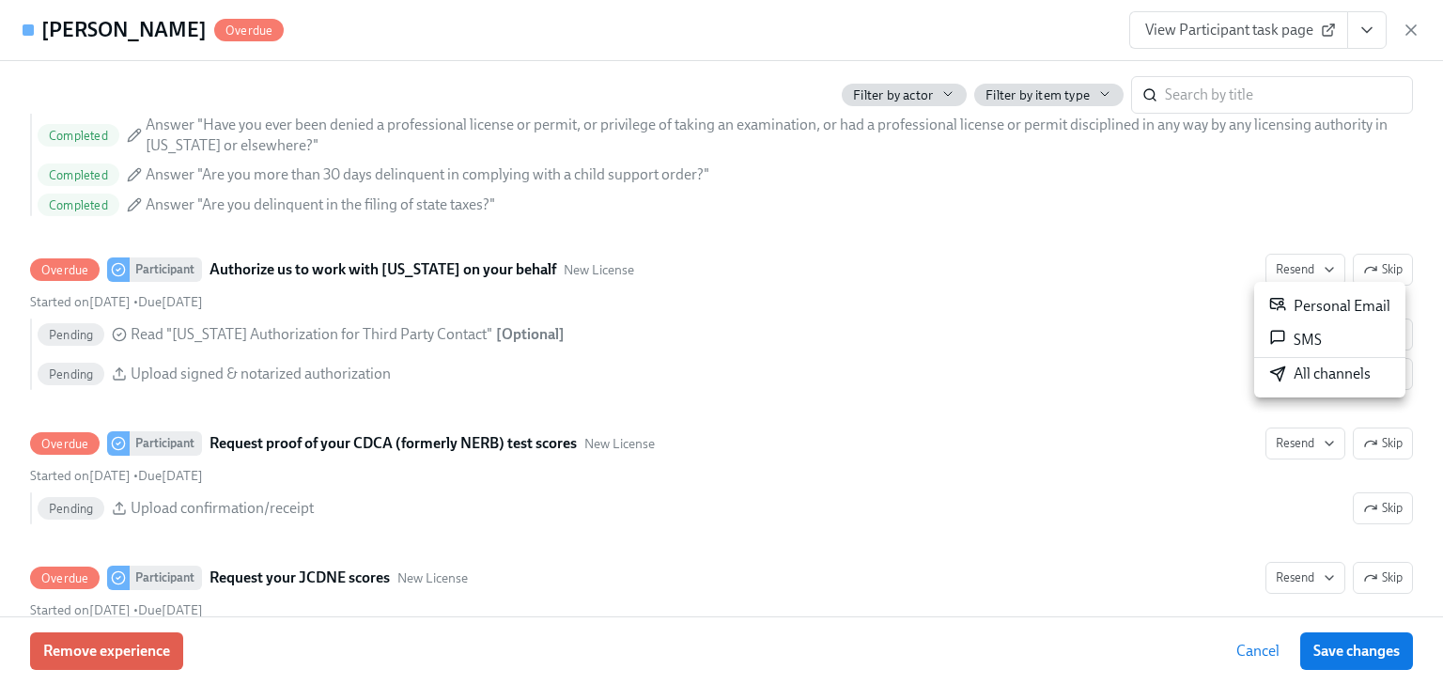
click at [1287, 297] on div "Personal Email" at bounding box center [1330, 306] width 121 height 23
click at [1283, 436] on div at bounding box center [721, 342] width 1443 height 685
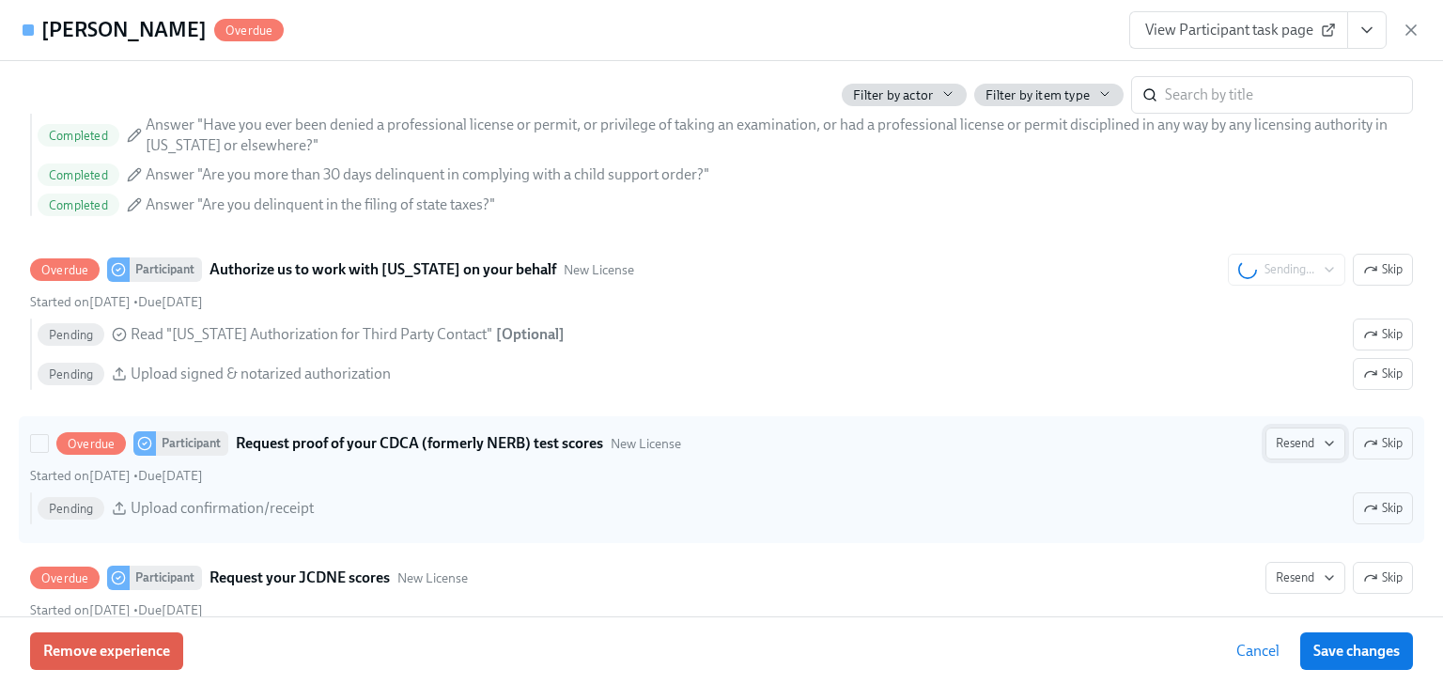
click at [1282, 440] on span "Resend" at bounding box center [1305, 443] width 59 height 19
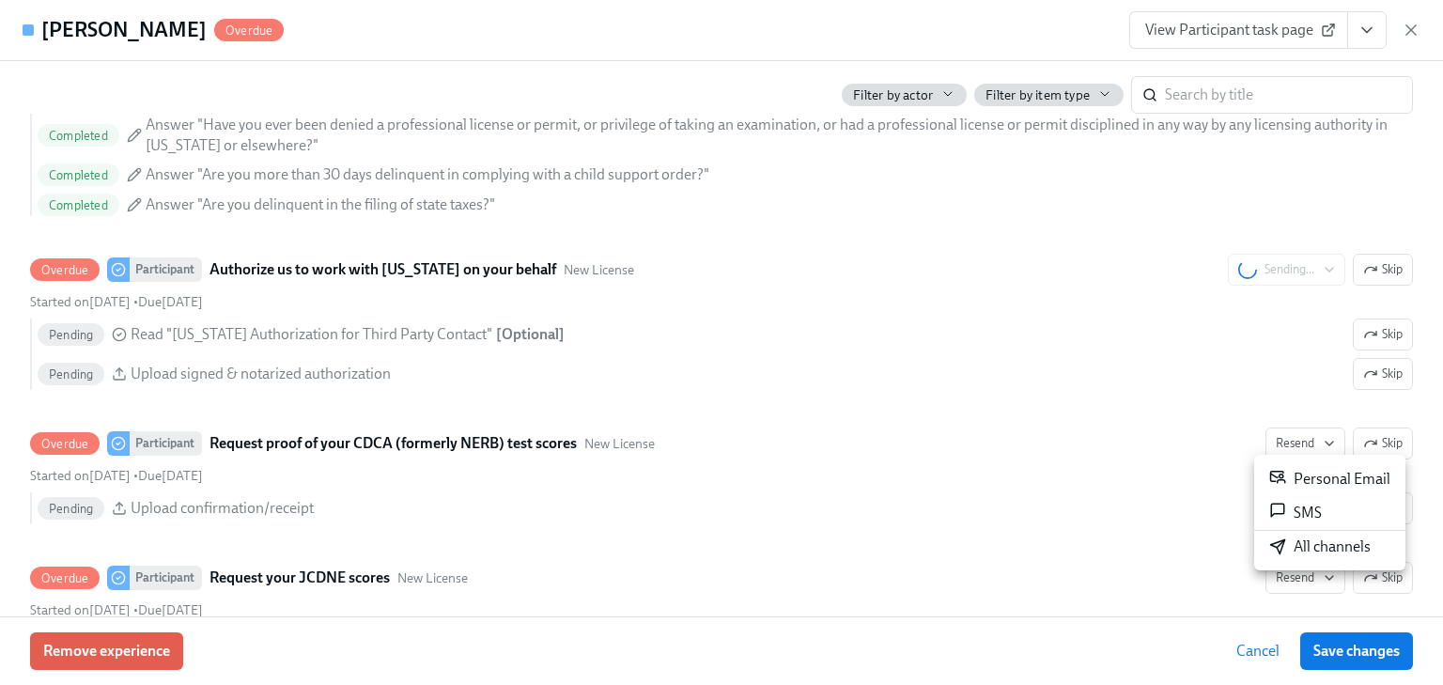
click at [1304, 470] on div "Personal Email" at bounding box center [1330, 479] width 121 height 23
click at [1177, 586] on div at bounding box center [721, 342] width 1443 height 685
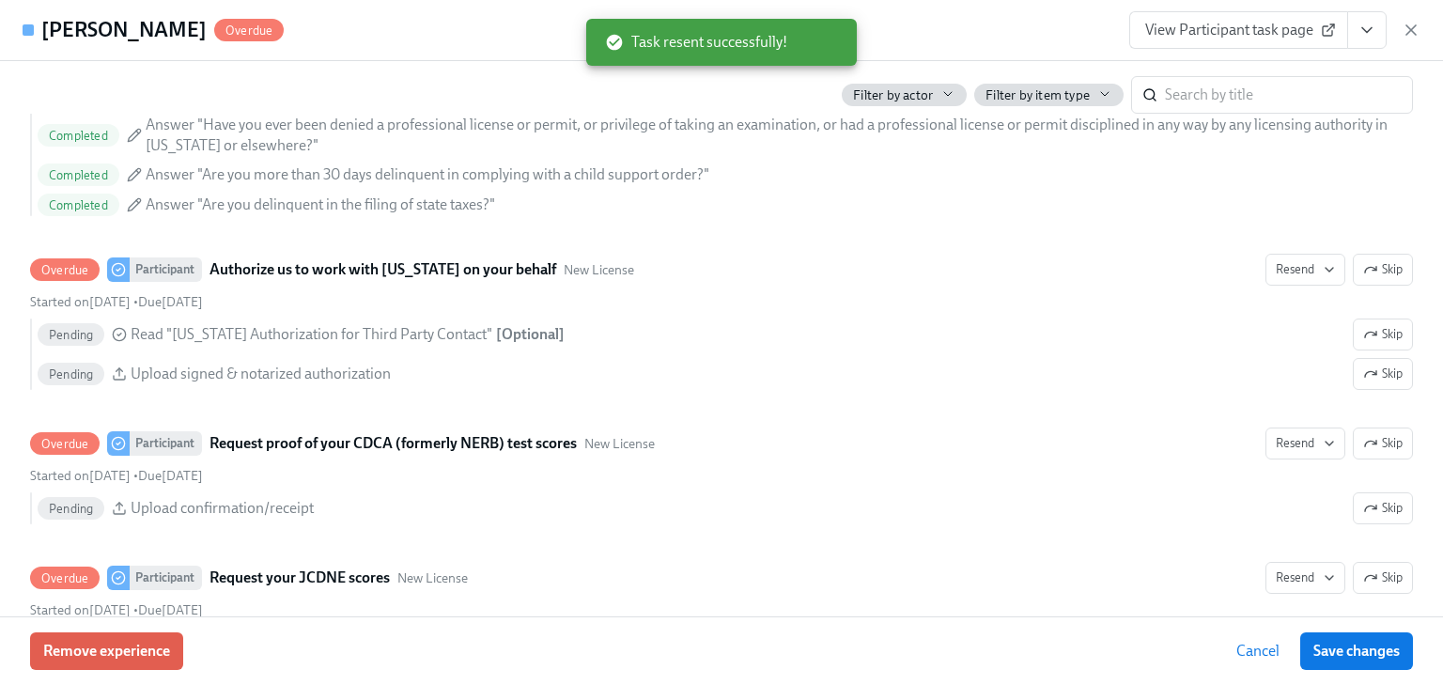
click at [1410, 29] on icon "button" at bounding box center [1411, 30] width 19 height 19
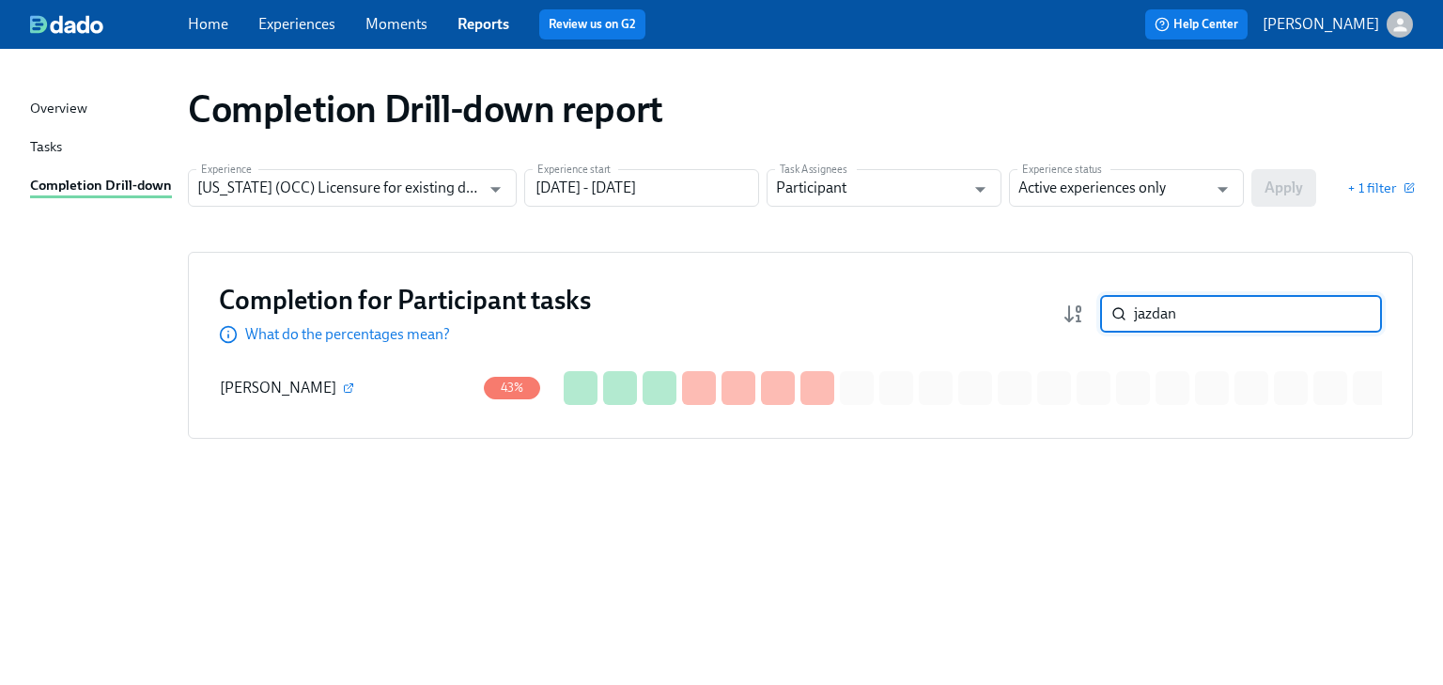
drag, startPoint x: 1188, startPoint y: 311, endPoint x: 1111, endPoint y: 309, distance: 77.1
click at [1111, 309] on div "jazdan ​" at bounding box center [1241, 314] width 282 height 38
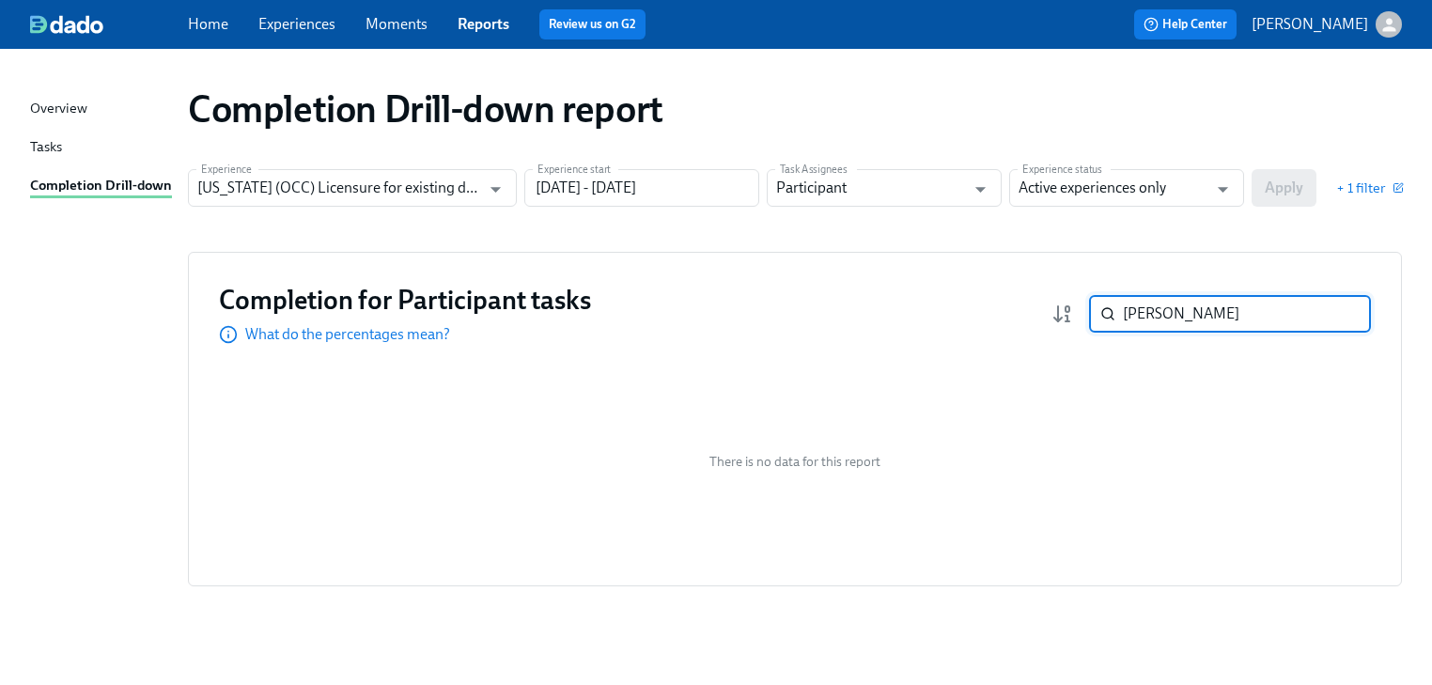
type input "[PERSON_NAME]"
click at [573, 365] on div "Completion for Participant tasks What do the percentages mean? [PERSON_NAME] ​ …" at bounding box center [795, 419] width 1214 height 335
drag, startPoint x: 1145, startPoint y: 314, endPoint x: 1092, endPoint y: 313, distance: 52.6
click at [1092, 313] on div "[PERSON_NAME] ​" at bounding box center [1230, 314] width 282 height 38
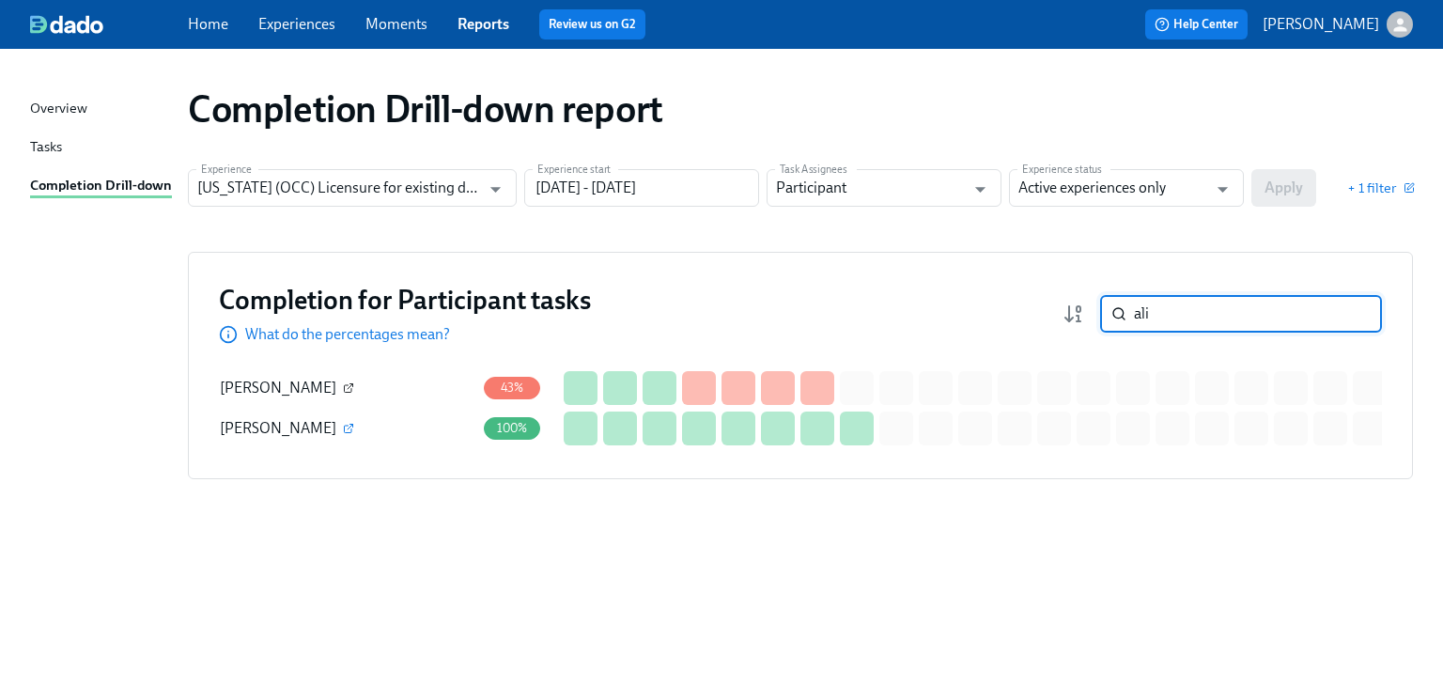
type input "ali"
click at [354, 387] on icon "button" at bounding box center [348, 387] width 11 height 11
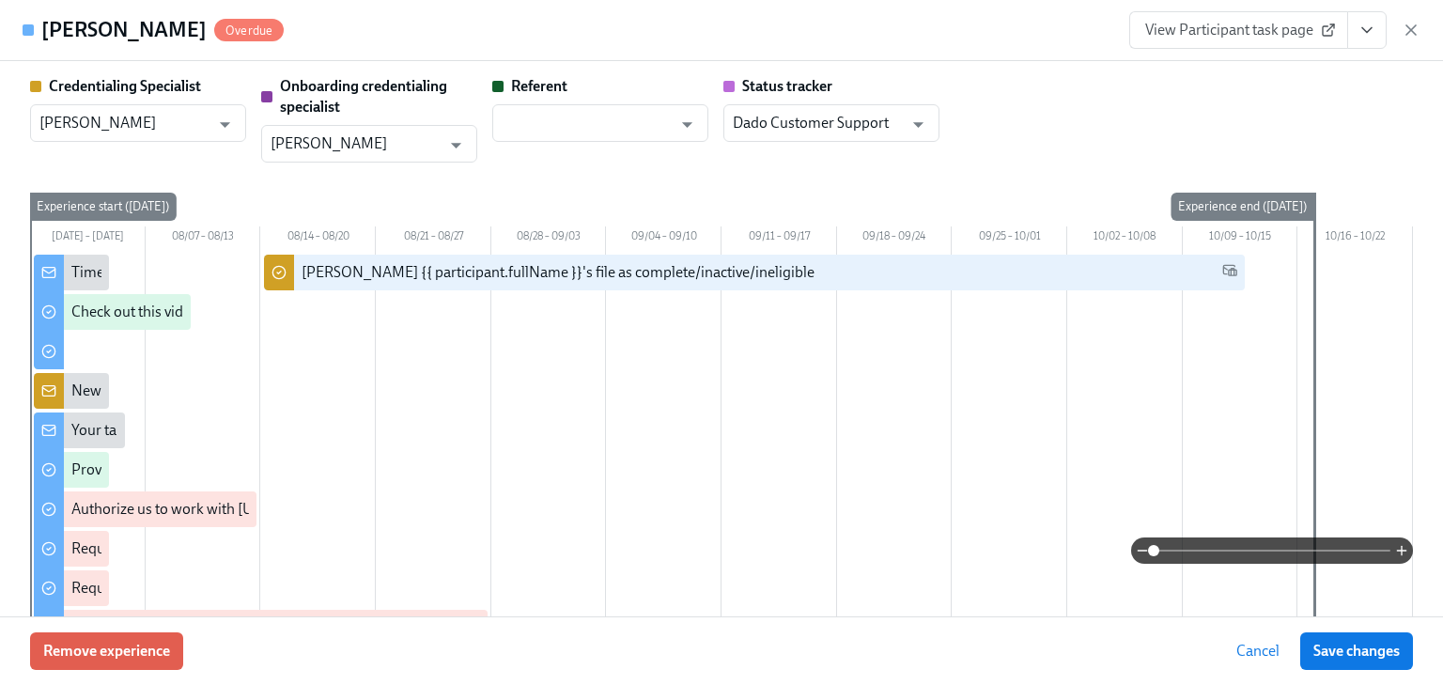
click at [1406, 31] on icon "button" at bounding box center [1411, 30] width 19 height 19
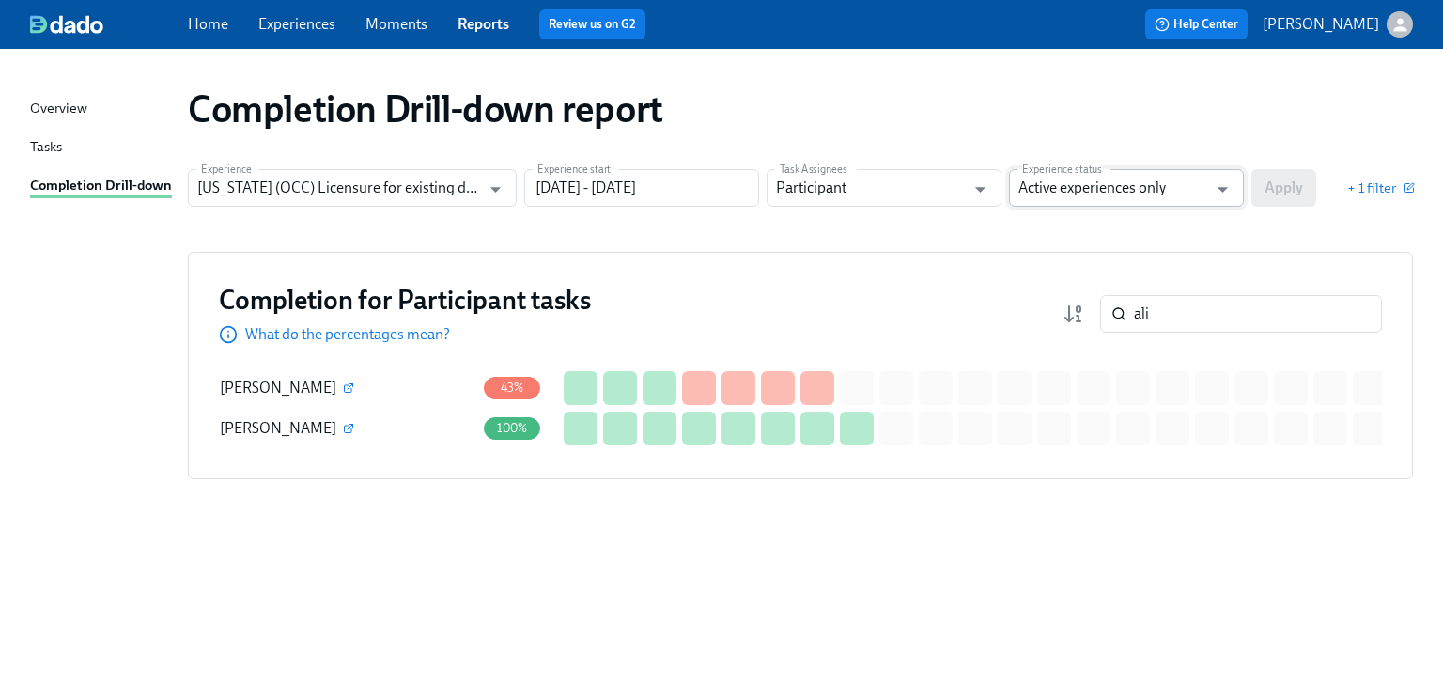
click at [1055, 196] on input "Active experiences only" at bounding box center [1113, 188] width 189 height 38
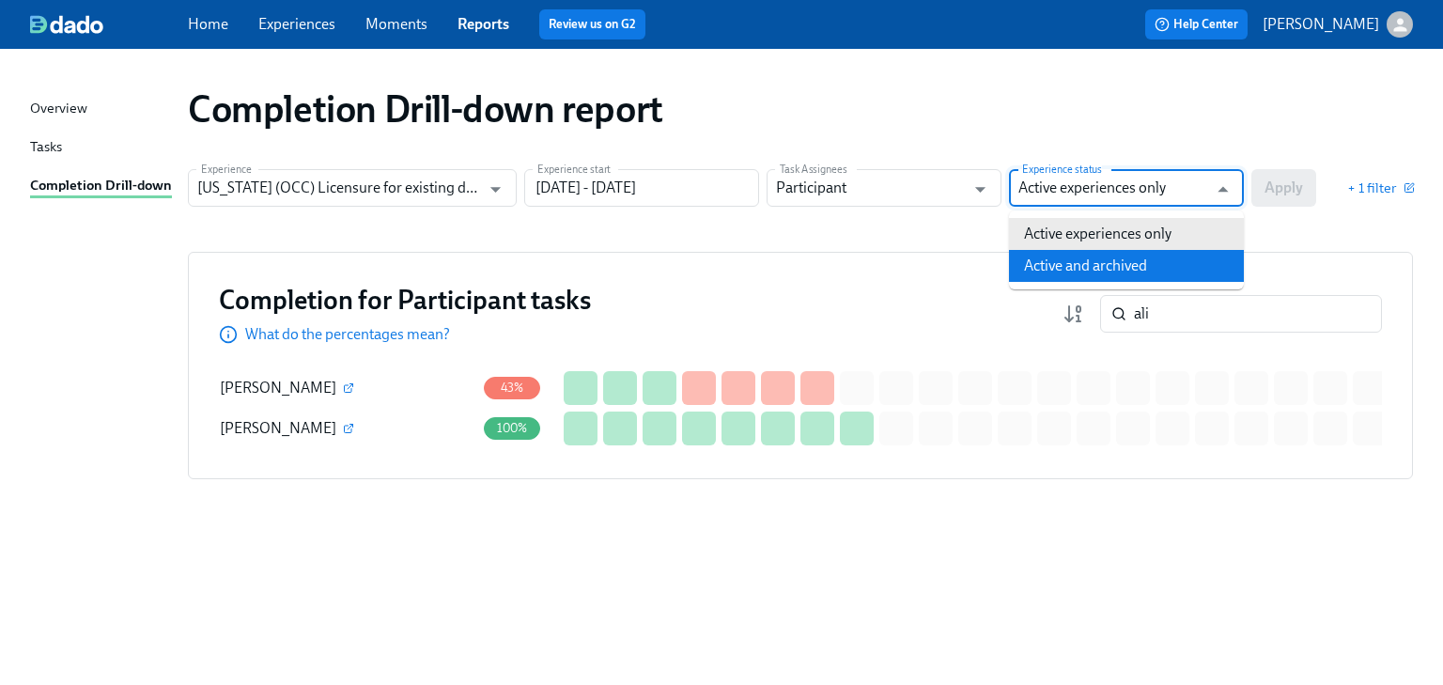
click at [1048, 263] on li "Active and archived" at bounding box center [1126, 266] width 235 height 32
type input "Active and archived"
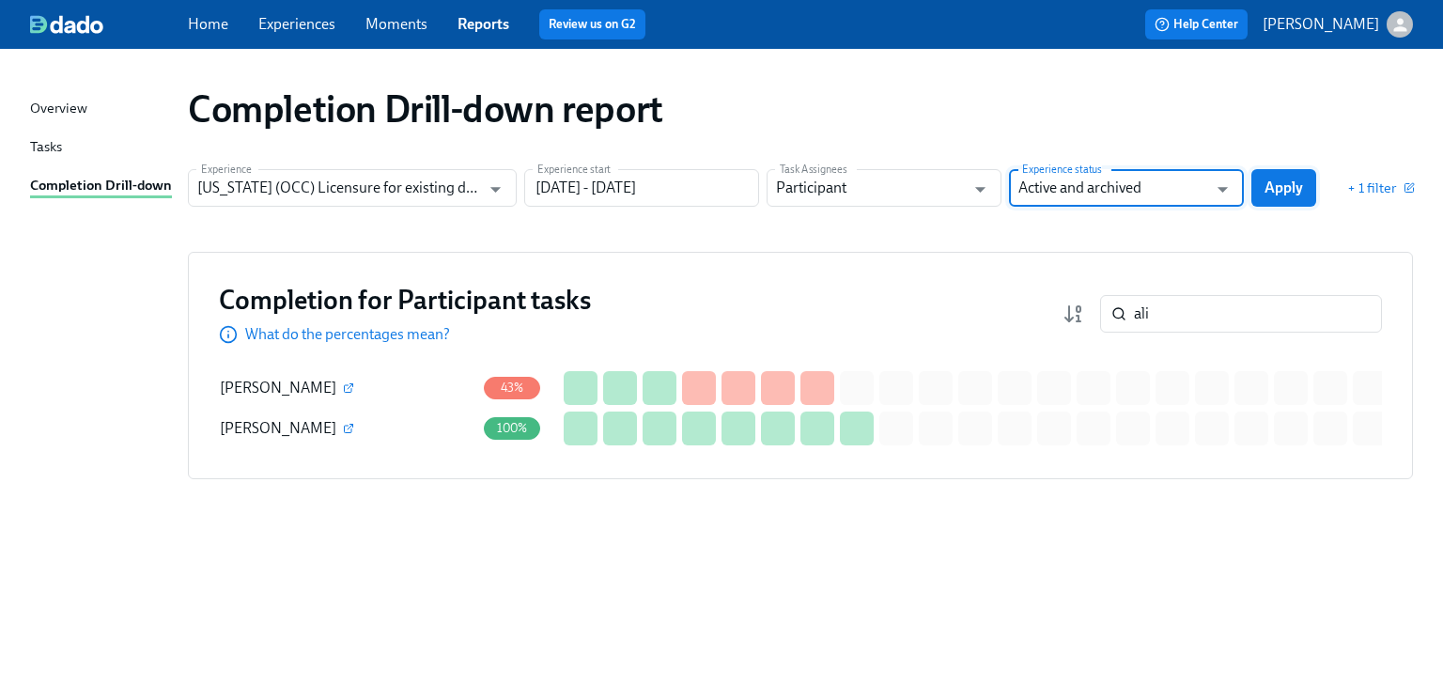
click at [1281, 180] on span "Apply" at bounding box center [1284, 188] width 39 height 19
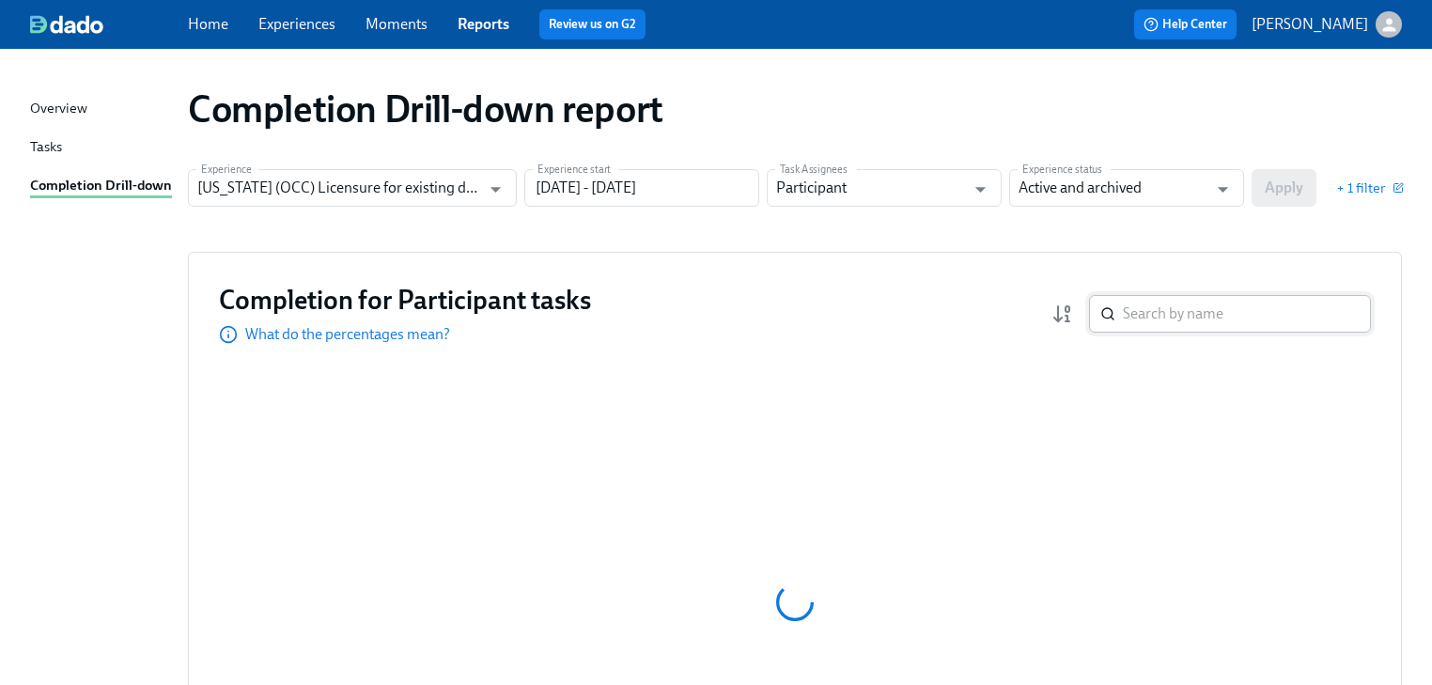
click at [1142, 308] on input "search" at bounding box center [1247, 314] width 248 height 38
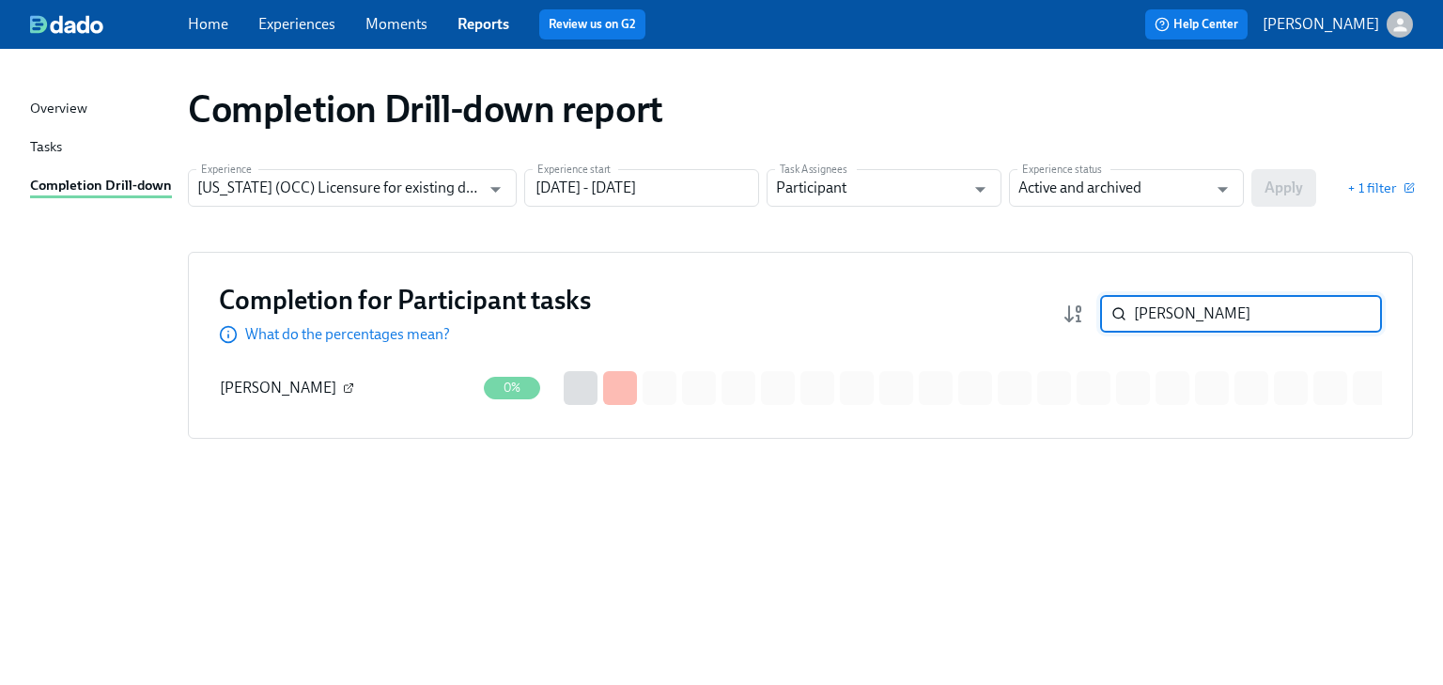
type input "[PERSON_NAME]"
click at [349, 385] on icon "button" at bounding box center [348, 387] width 11 height 11
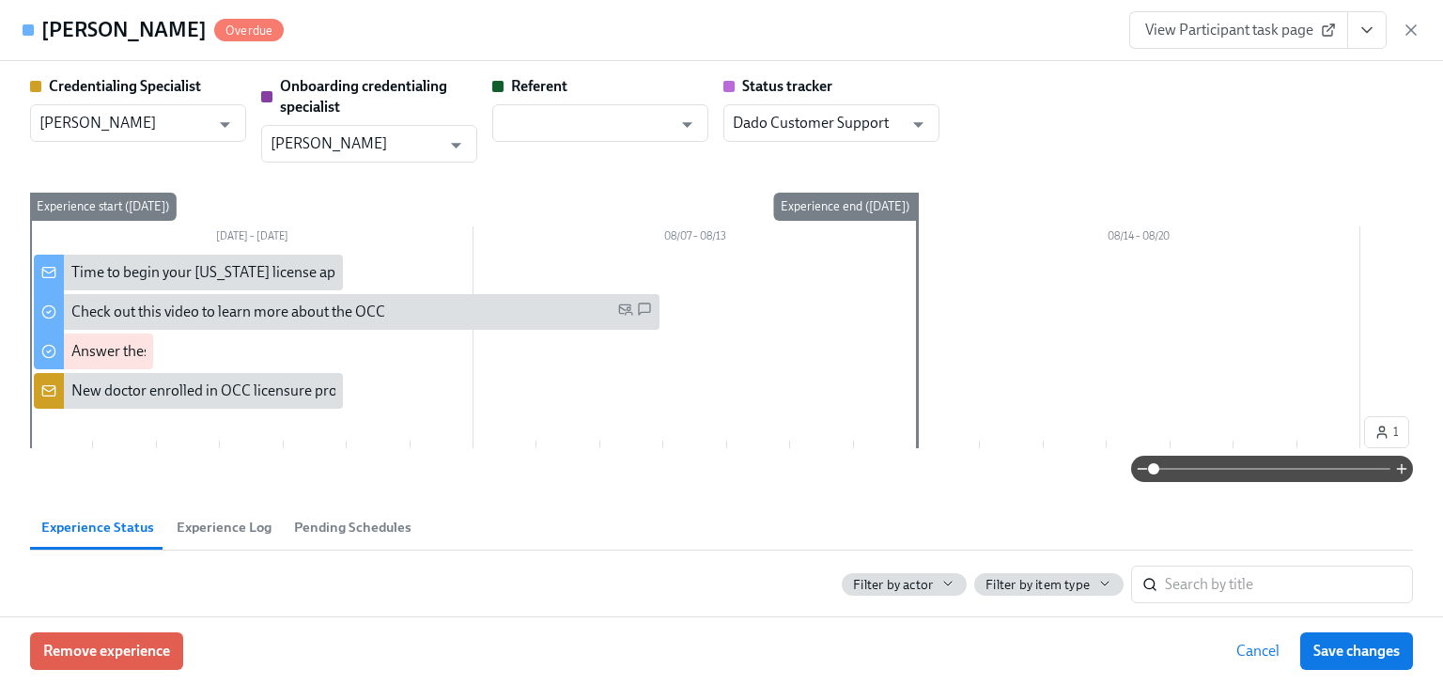
scroll to position [526, 0]
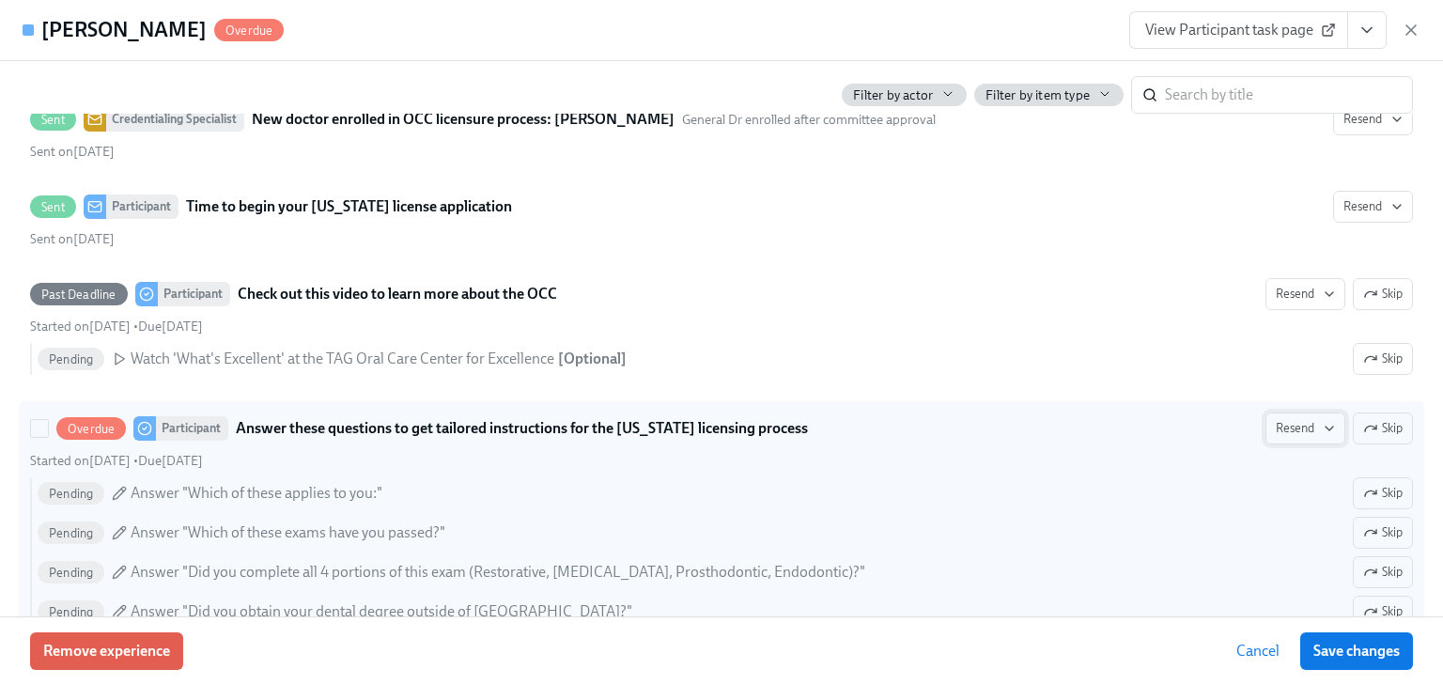
click at [1288, 433] on span "Resend" at bounding box center [1305, 428] width 59 height 19
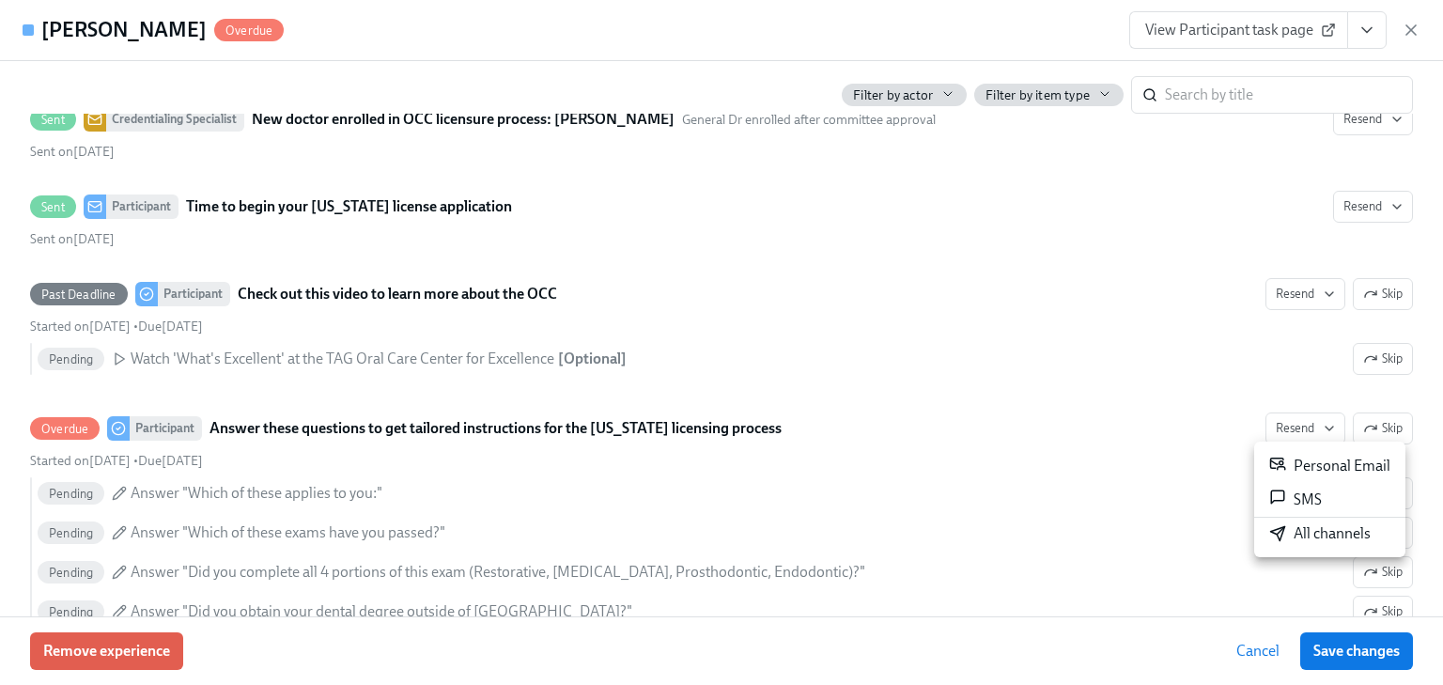
click at [1313, 460] on div "Personal Email" at bounding box center [1330, 466] width 121 height 23
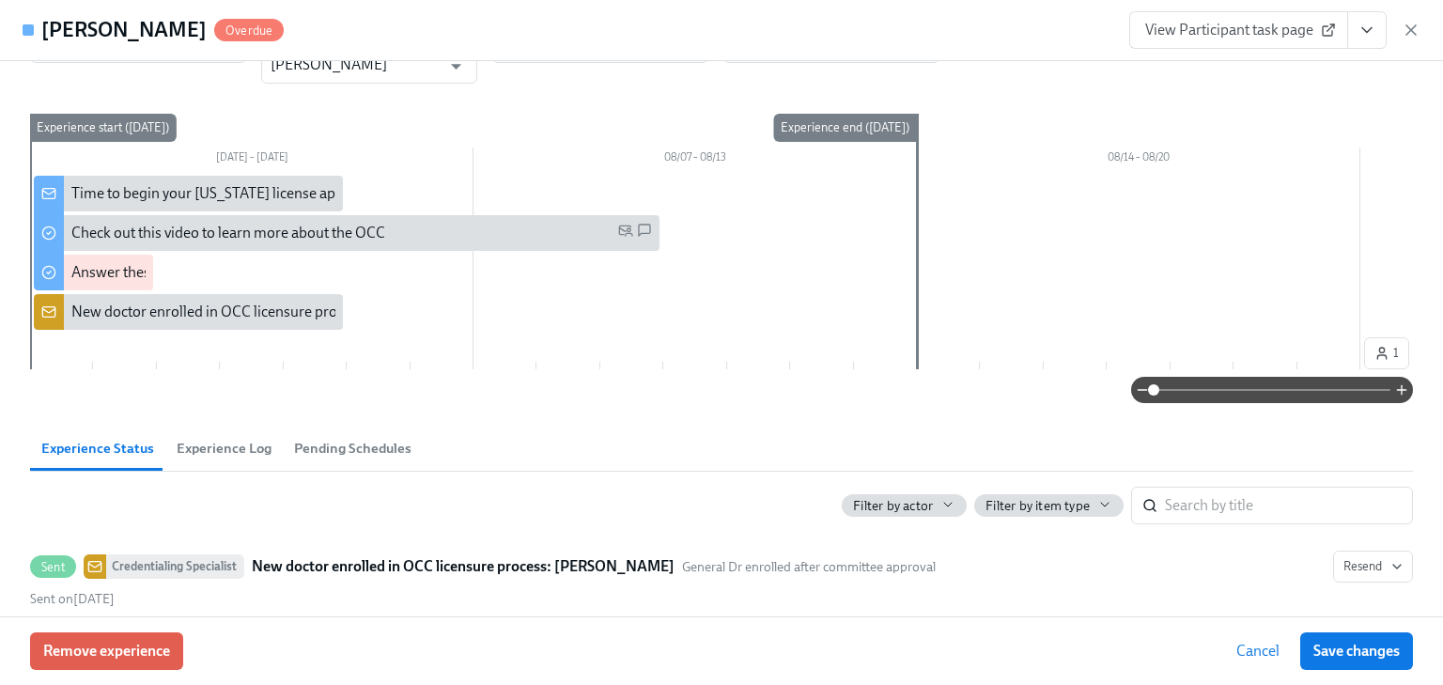
scroll to position [0, 0]
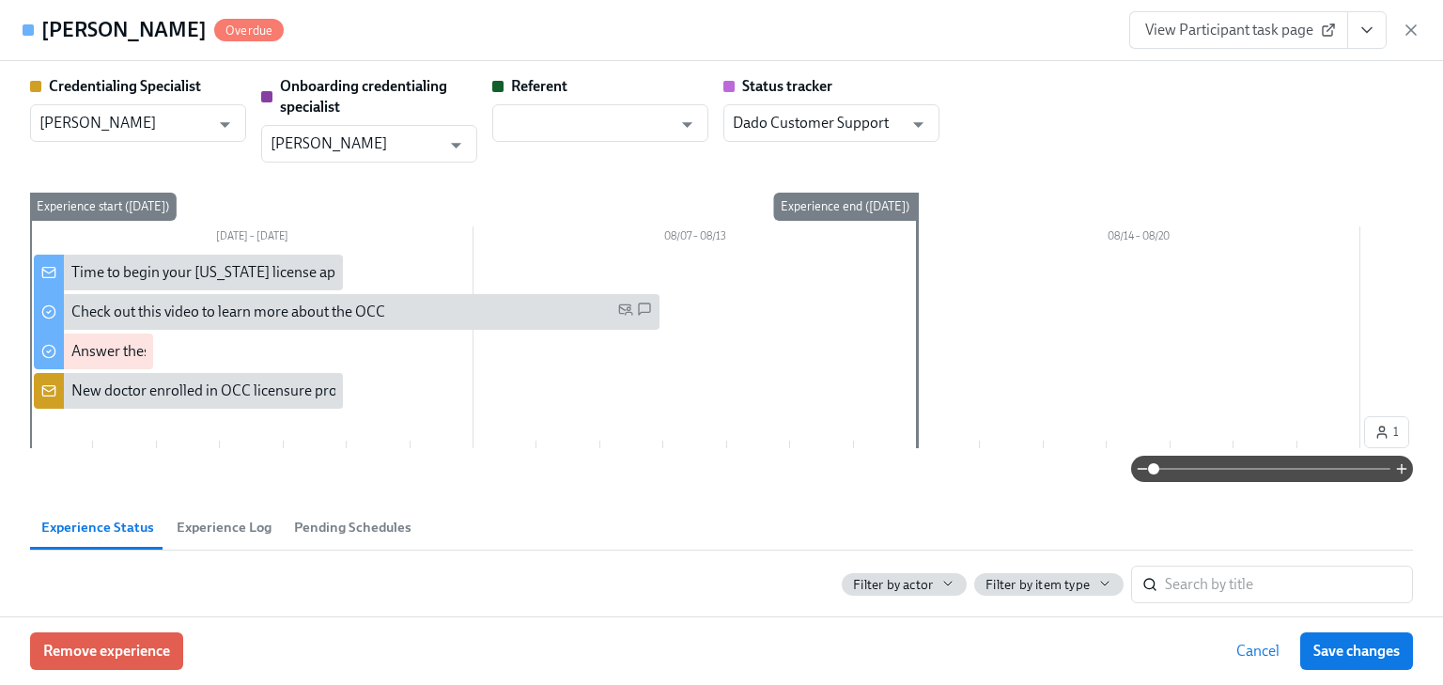
drag, startPoint x: 1411, startPoint y: 24, endPoint x: 1395, endPoint y: 34, distance: 17.7
click at [1411, 24] on icon "button" at bounding box center [1411, 30] width 19 height 19
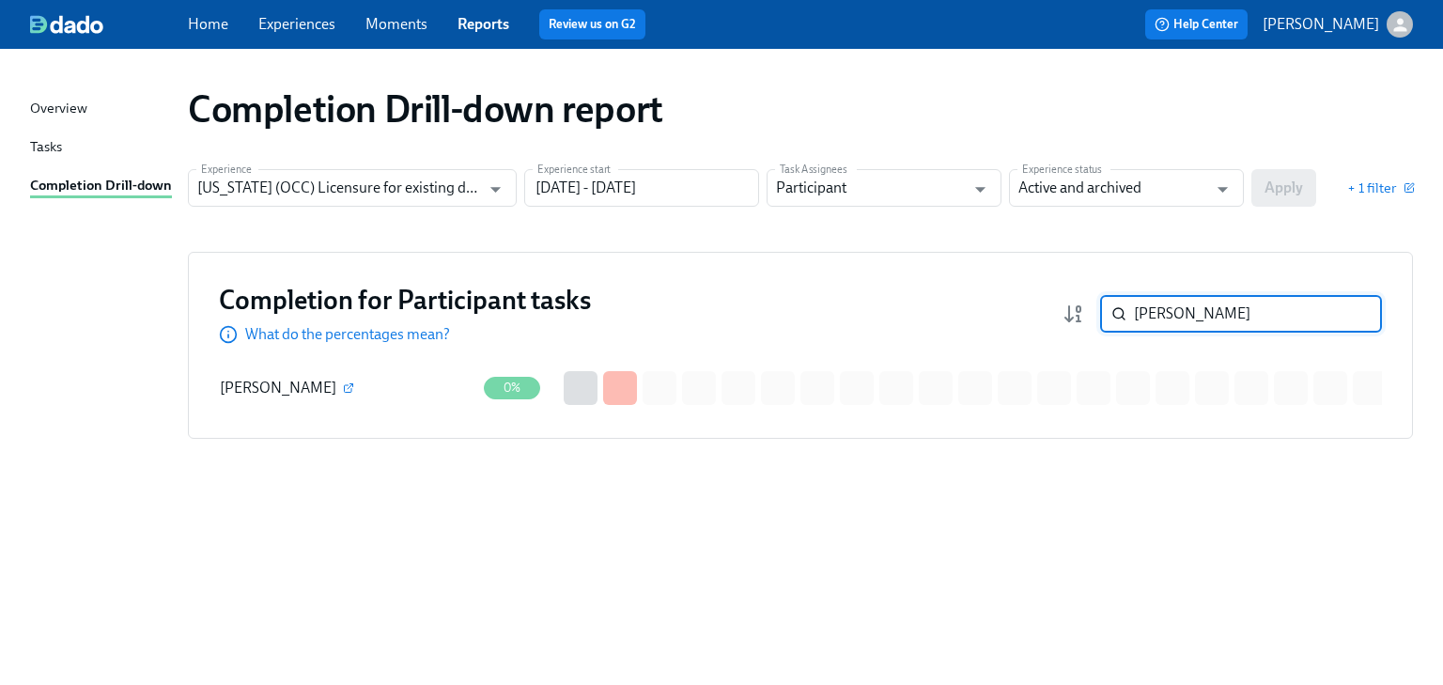
drag, startPoint x: 1180, startPoint y: 320, endPoint x: 1104, endPoint y: 320, distance: 76.1
click at [1104, 320] on div "[PERSON_NAME] ​" at bounding box center [1241, 314] width 282 height 38
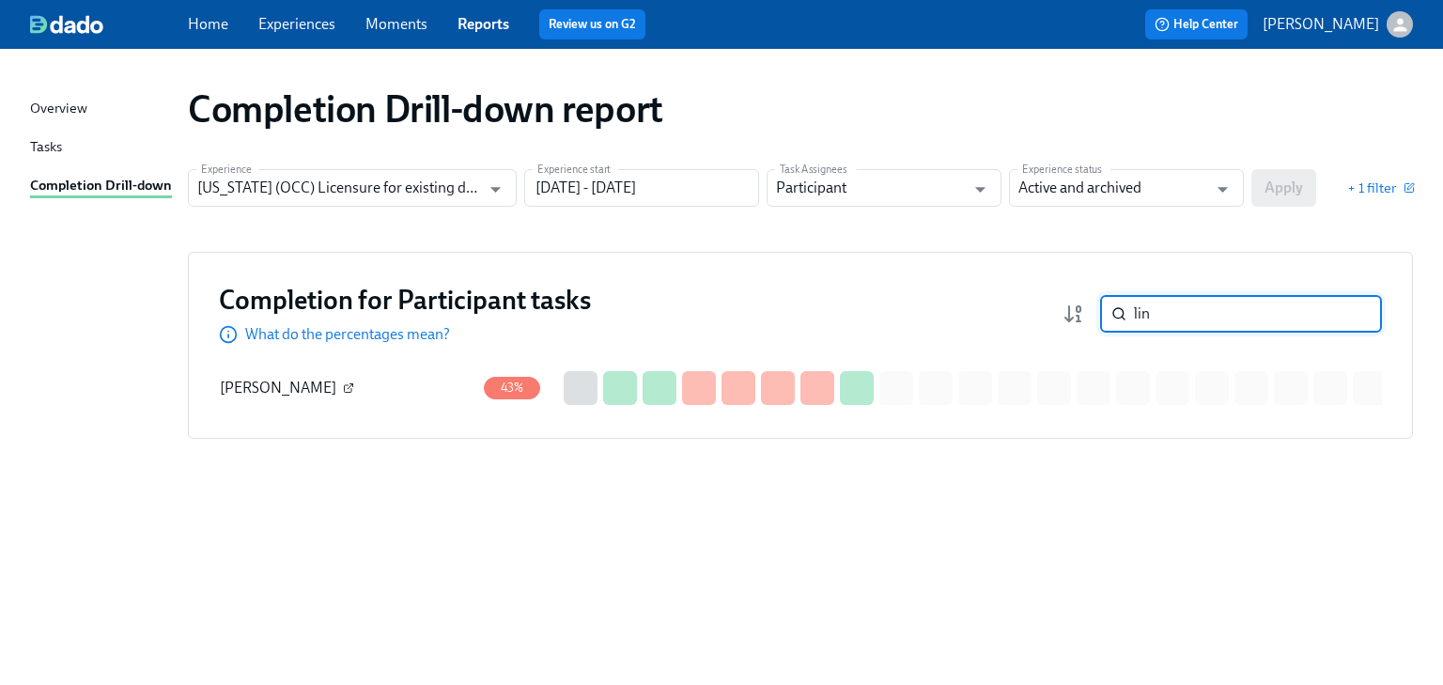
type input "lin"
click at [348, 385] on icon "button" at bounding box center [351, 386] width 6 height 6
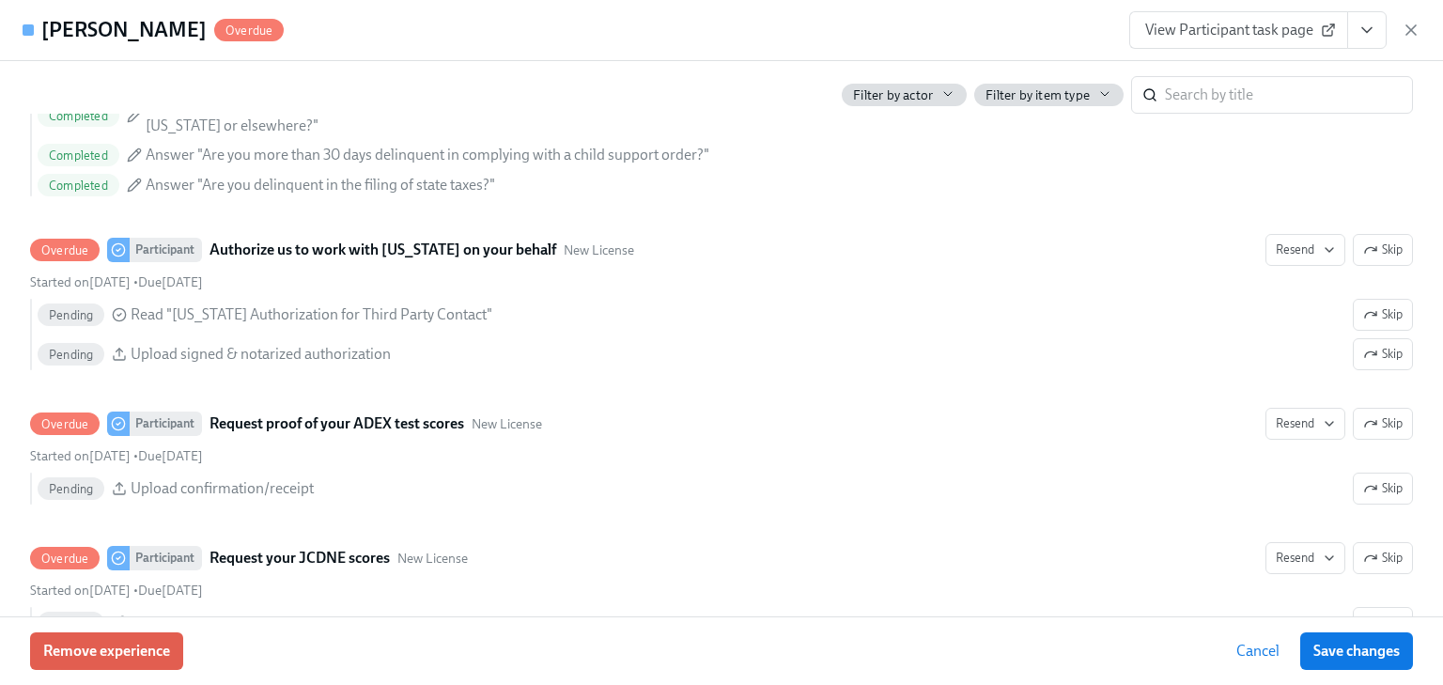
scroll to position [2782, 0]
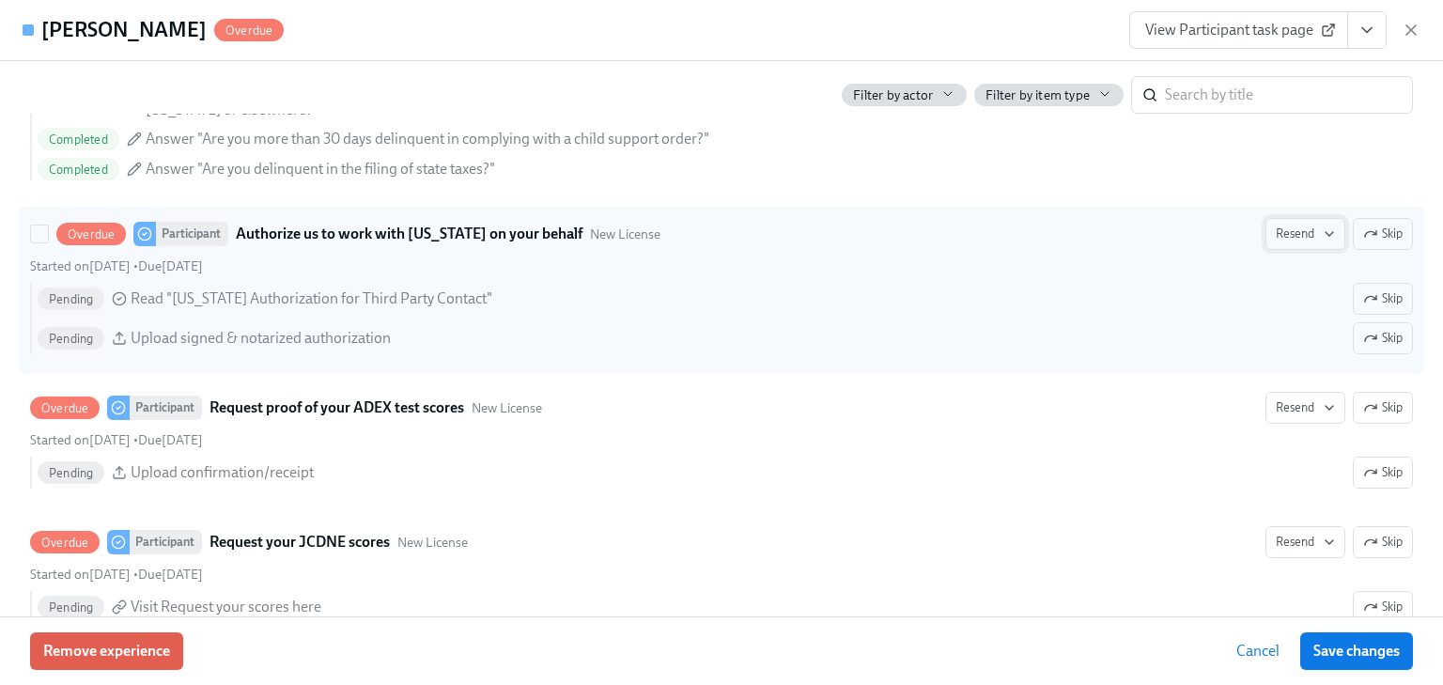
click at [1276, 243] on span "Resend" at bounding box center [1305, 234] width 59 height 19
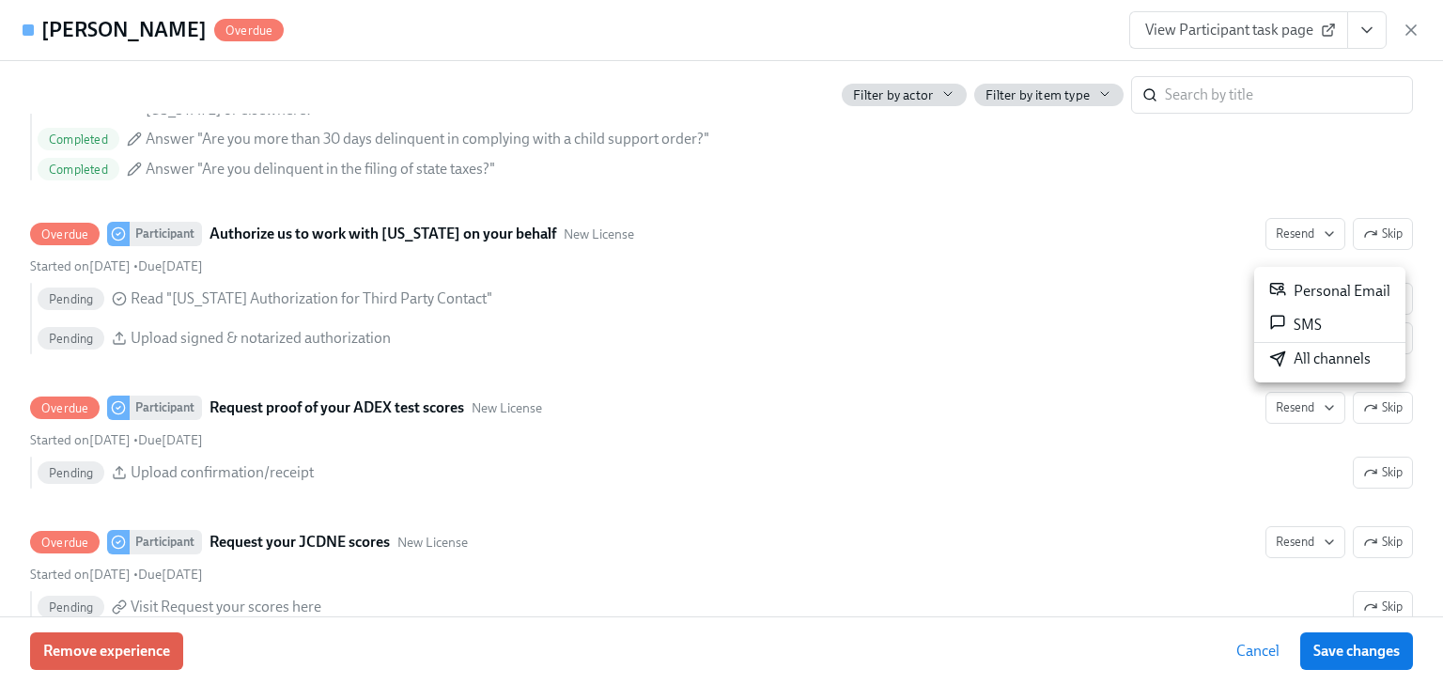
click at [1319, 287] on div "Personal Email" at bounding box center [1330, 291] width 121 height 23
click at [1291, 428] on div at bounding box center [721, 342] width 1443 height 685
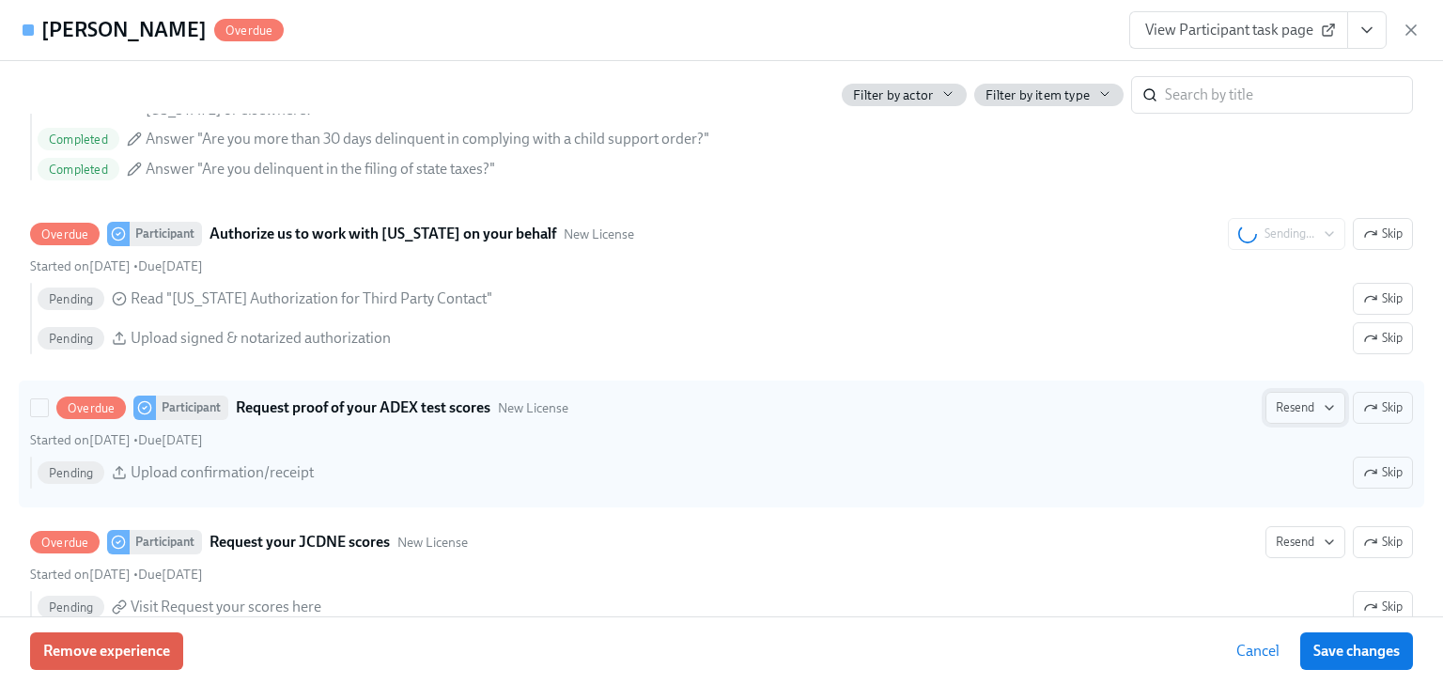
click at [1293, 417] on span "Resend" at bounding box center [1305, 407] width 59 height 19
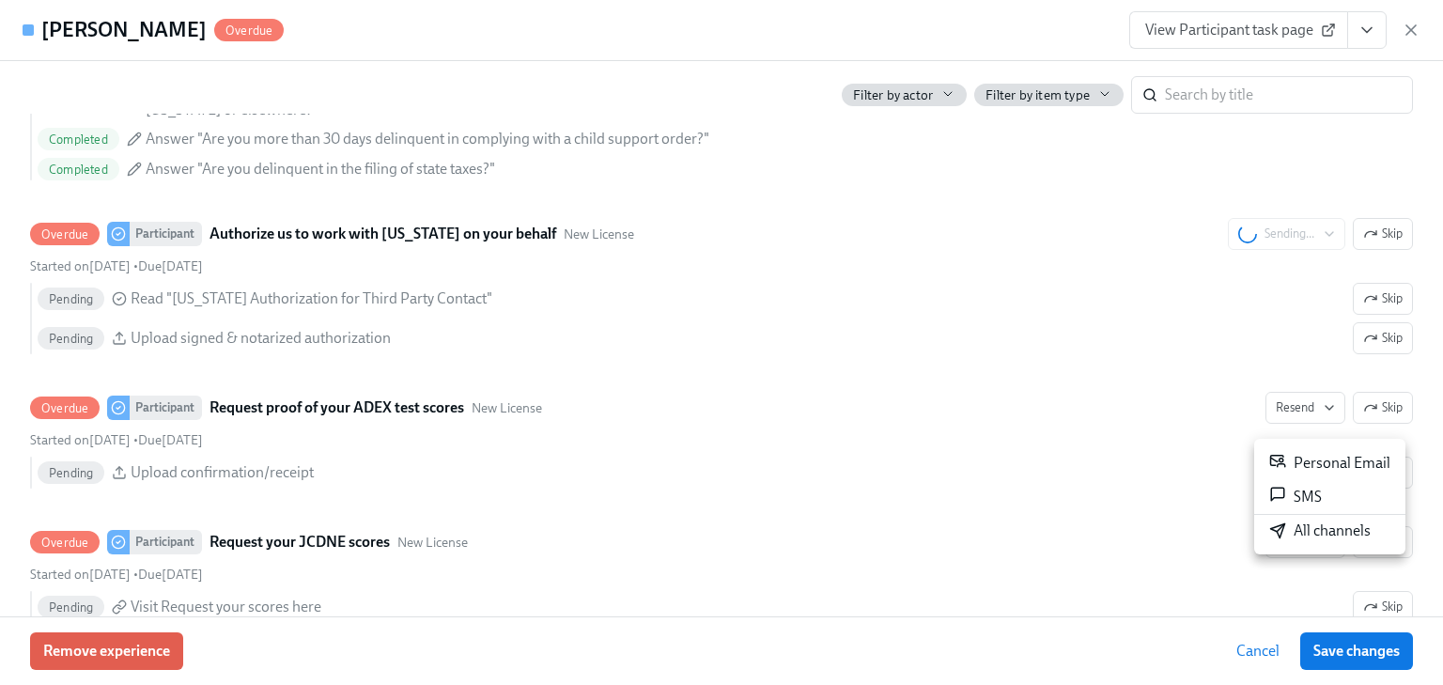
click at [1309, 460] on div "Personal Email" at bounding box center [1330, 463] width 121 height 23
click at [1415, 19] on div "View Participant task page" at bounding box center [1275, 30] width 291 height 38
click at [1405, 40] on div "View Participant task page" at bounding box center [1275, 30] width 291 height 38
click at [1422, 26] on div "[PERSON_NAME] Overdue View Participant task page" at bounding box center [721, 30] width 1443 height 61
click at [1411, 28] on icon "button" at bounding box center [1411, 30] width 19 height 19
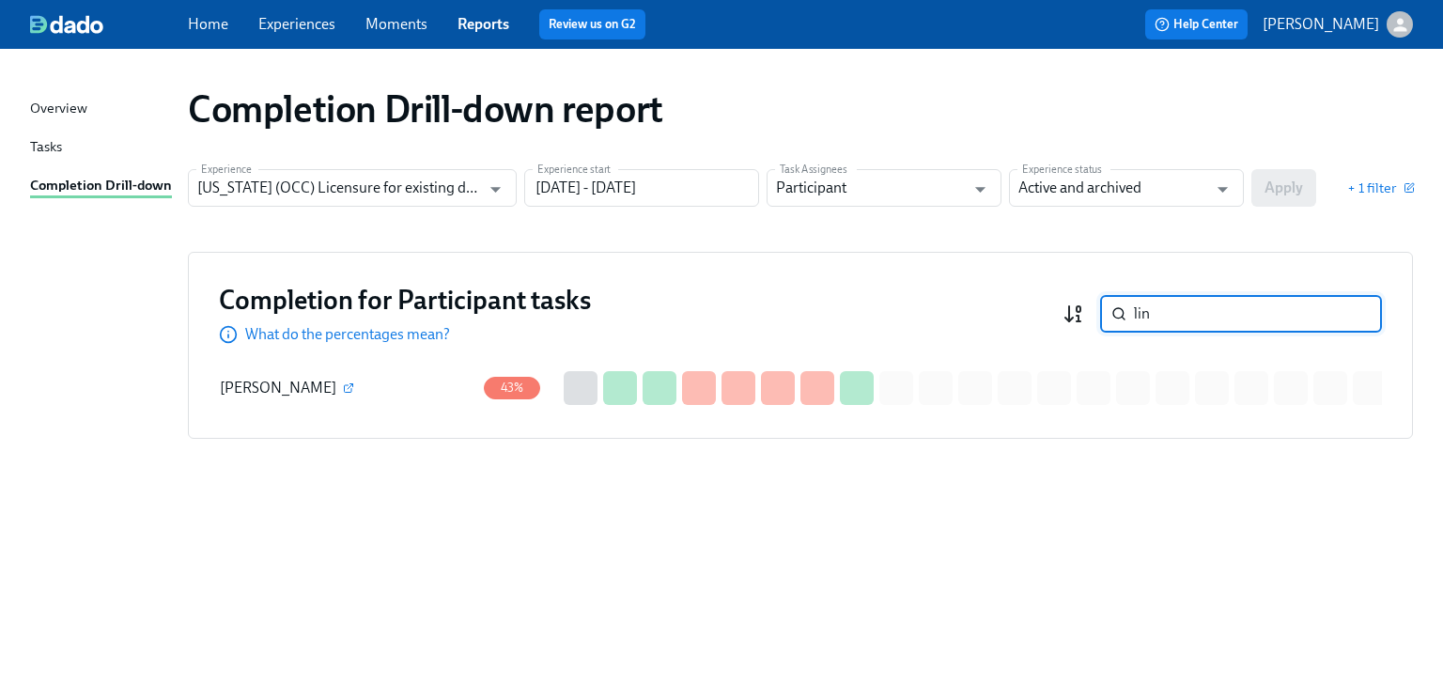
drag, startPoint x: 1159, startPoint y: 315, endPoint x: 1071, endPoint y: 315, distance: 87.4
click at [1071, 315] on div "lin ​" at bounding box center [1223, 314] width 320 height 38
type input "[PERSON_NAME]"
click at [343, 388] on icon "button" at bounding box center [348, 387] width 11 height 11
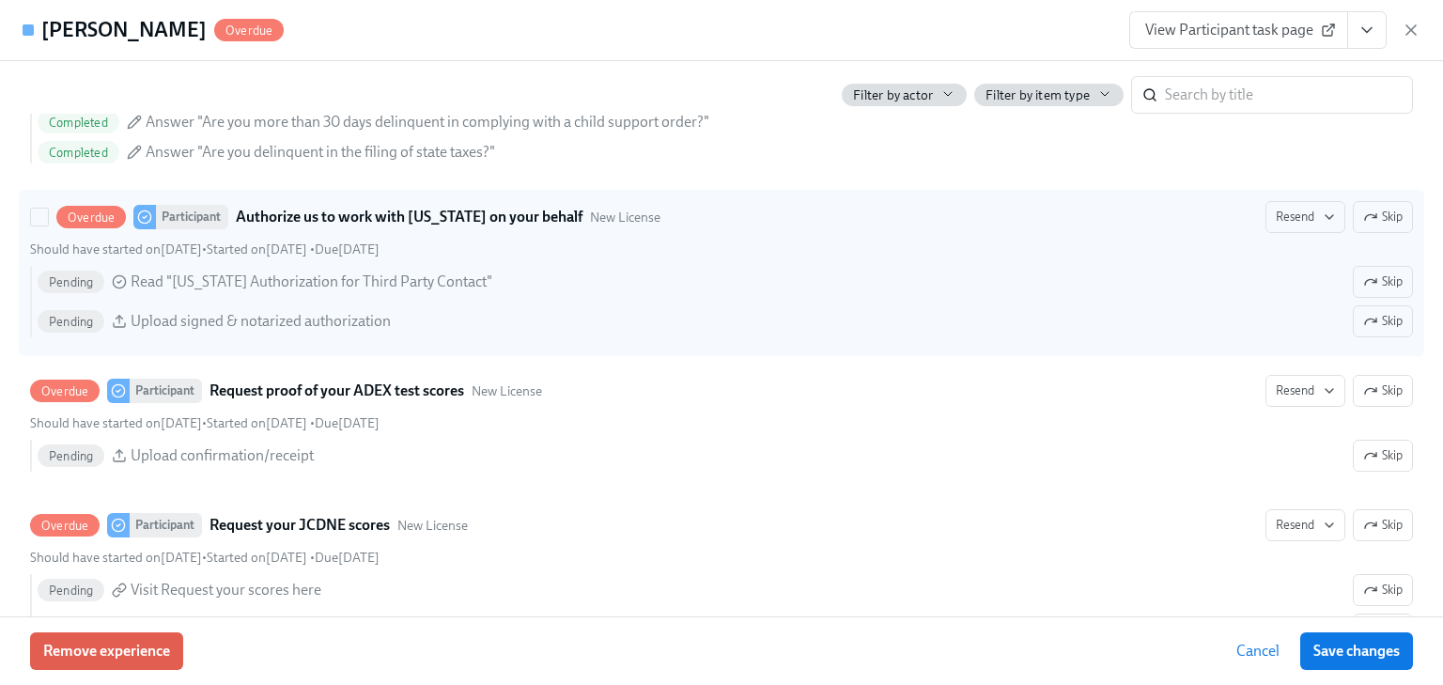
scroll to position [2782, 0]
click at [1300, 214] on span "Resend" at bounding box center [1305, 217] width 59 height 19
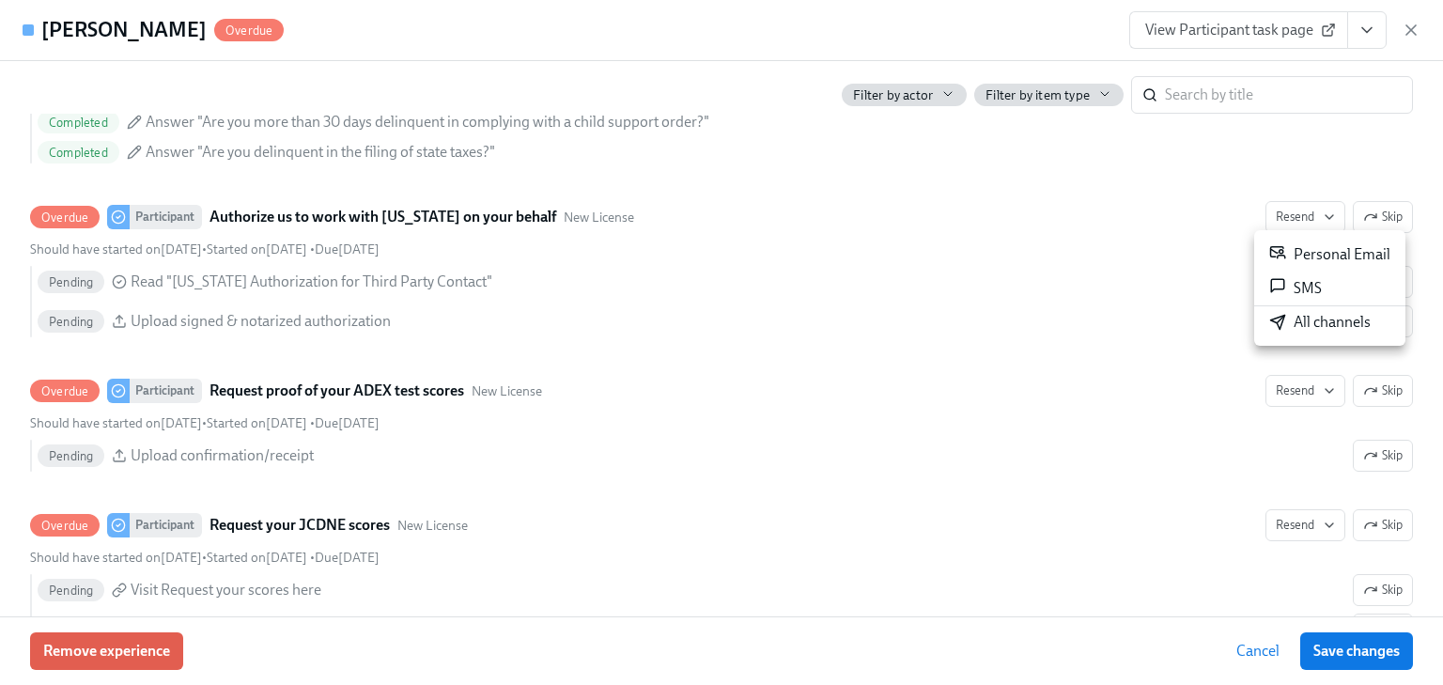
click at [1319, 250] on div "Personal Email" at bounding box center [1330, 254] width 121 height 23
click at [1297, 391] on div at bounding box center [721, 342] width 1443 height 685
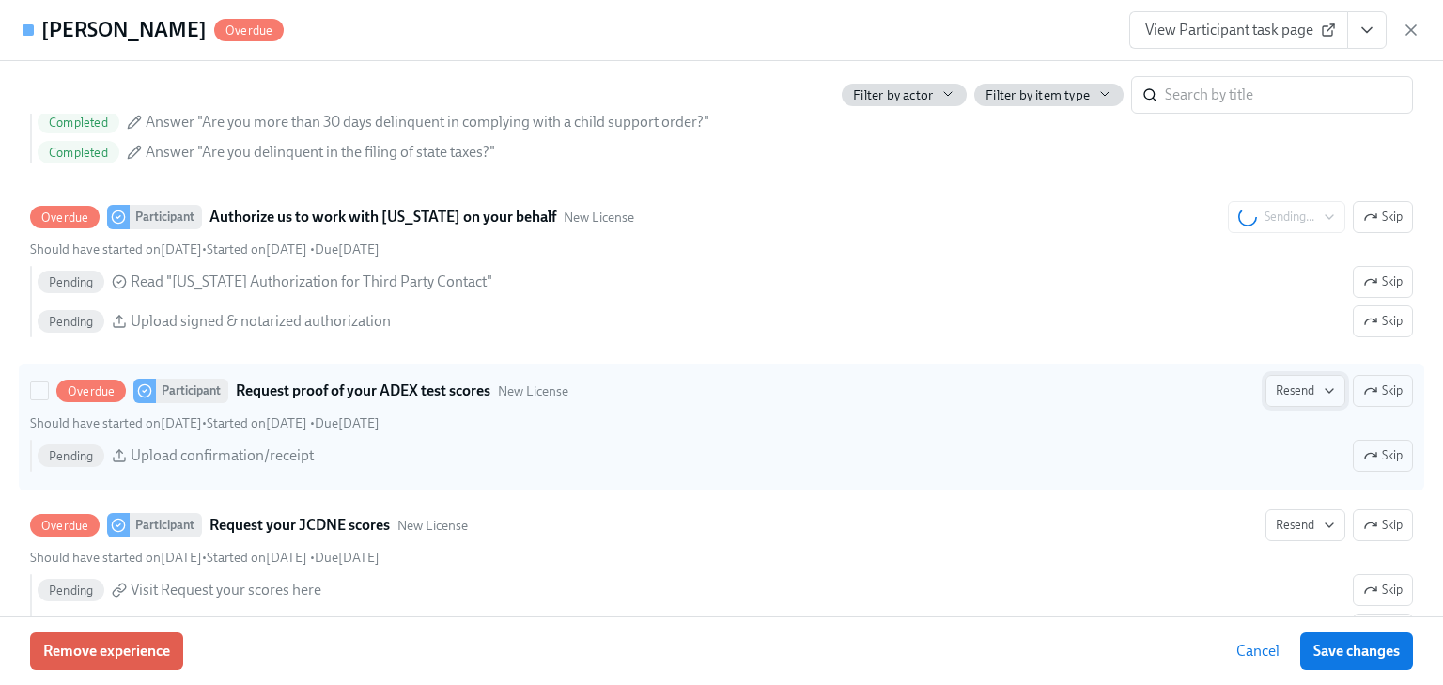
click at [1293, 386] on span "Resend" at bounding box center [1305, 391] width 59 height 19
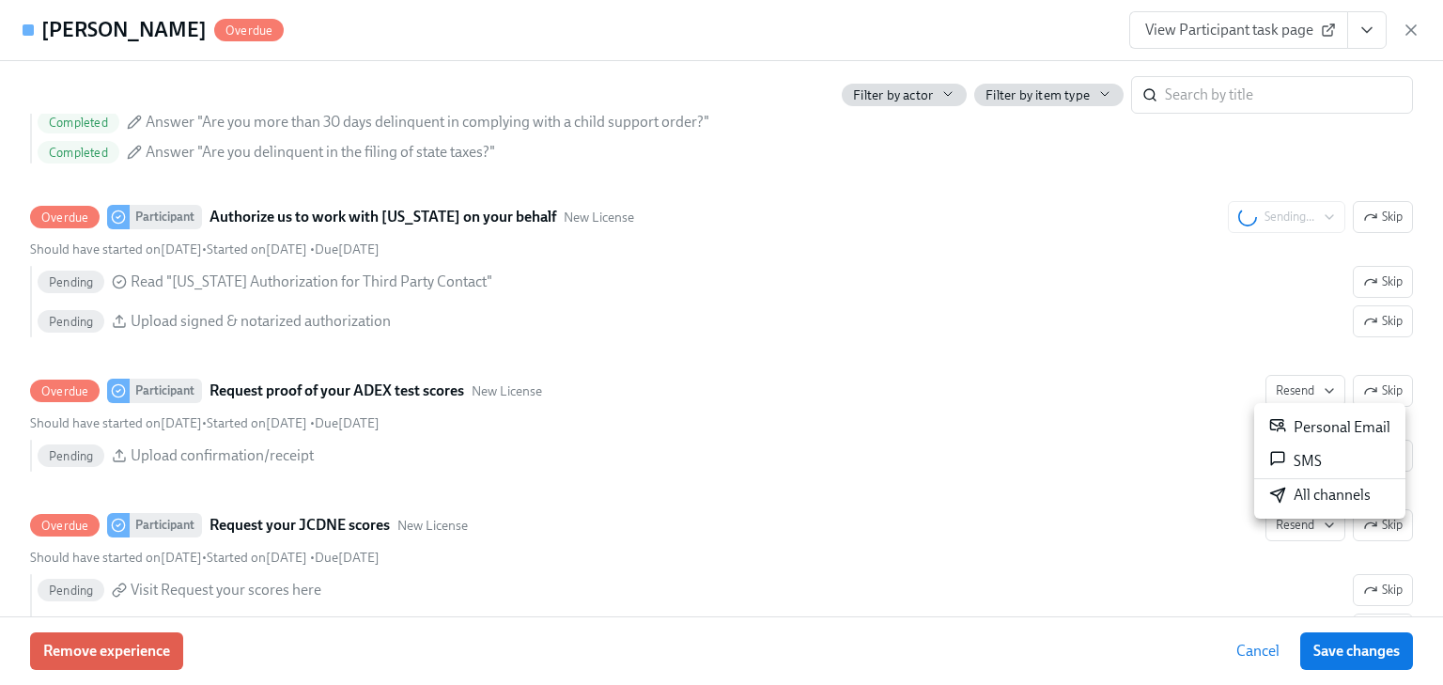
click at [1298, 423] on div "Personal Email" at bounding box center [1330, 427] width 121 height 23
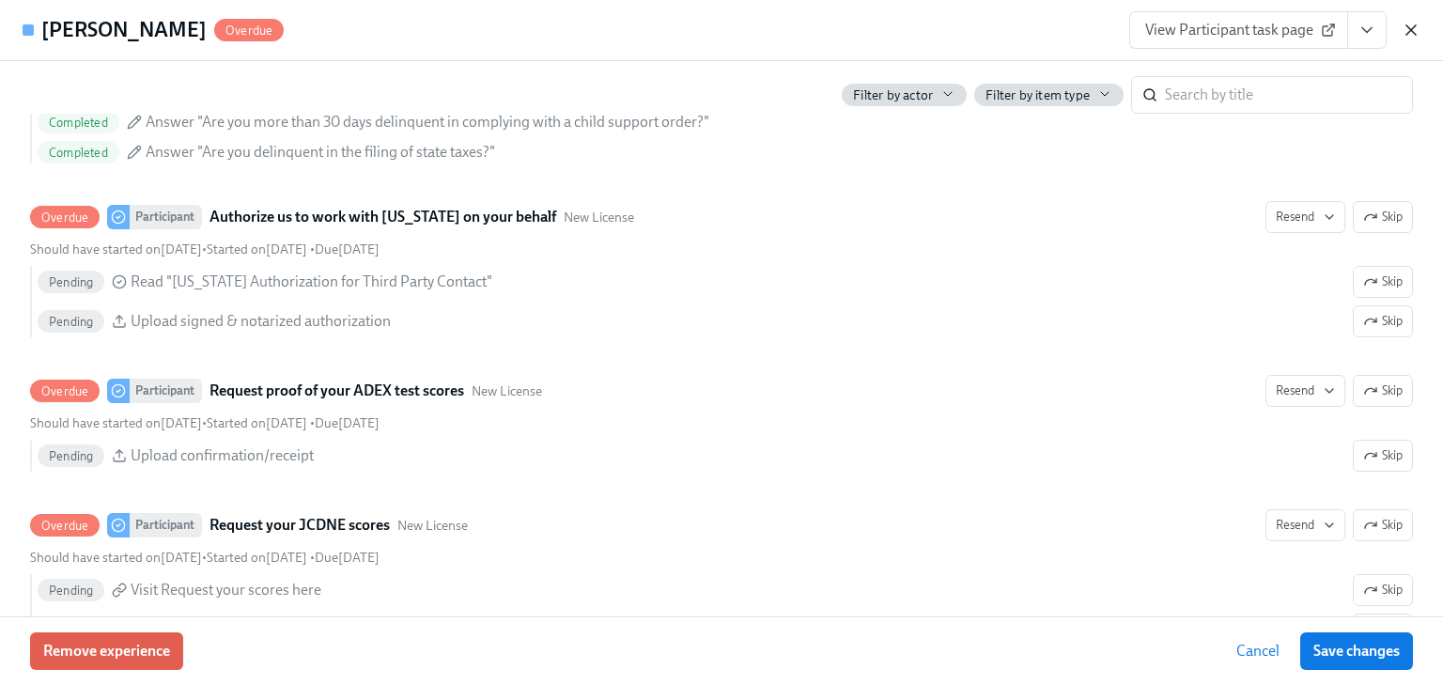
click at [1413, 26] on icon "button" at bounding box center [1411, 29] width 9 height 9
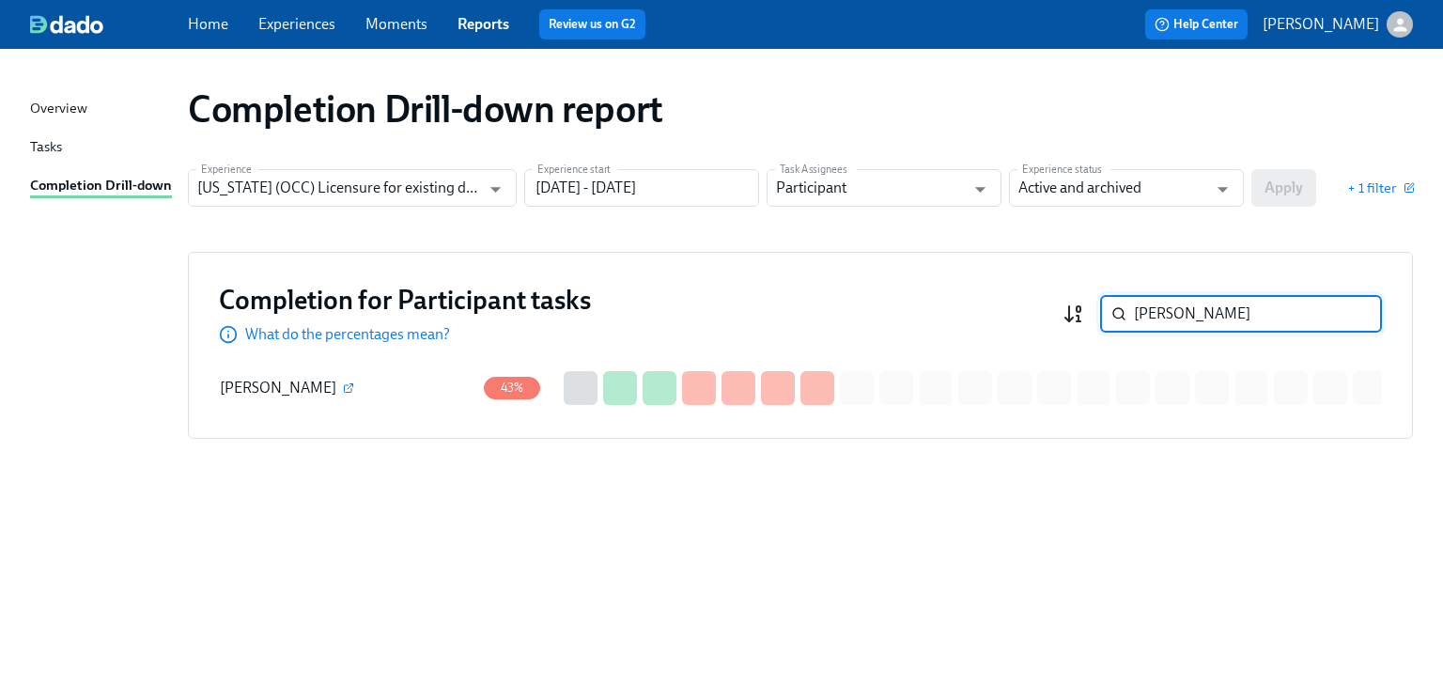
drag, startPoint x: 1159, startPoint y: 308, endPoint x: 1084, endPoint y: 309, distance: 75.2
click at [1084, 309] on div "[PERSON_NAME] ​" at bounding box center [1223, 314] width 320 height 38
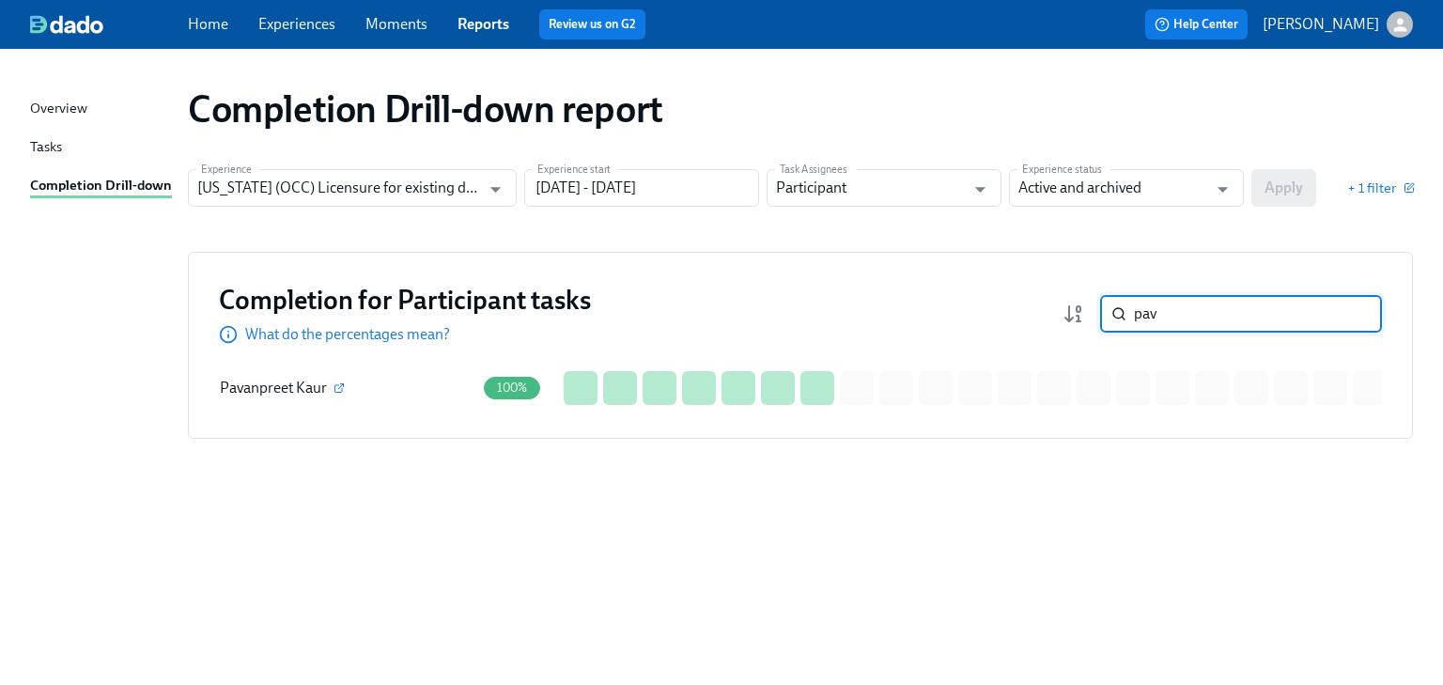
type input "pav"
